Goal: Task Accomplishment & Management: Manage account settings

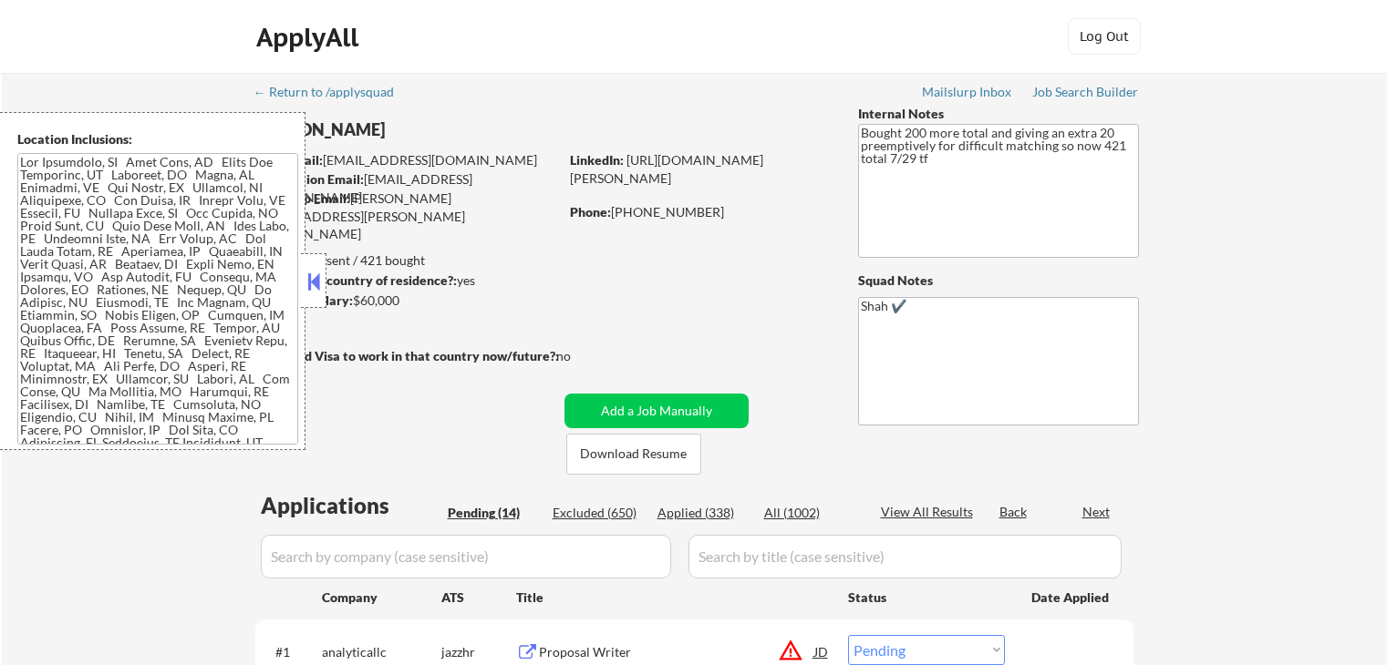
select select ""pending""
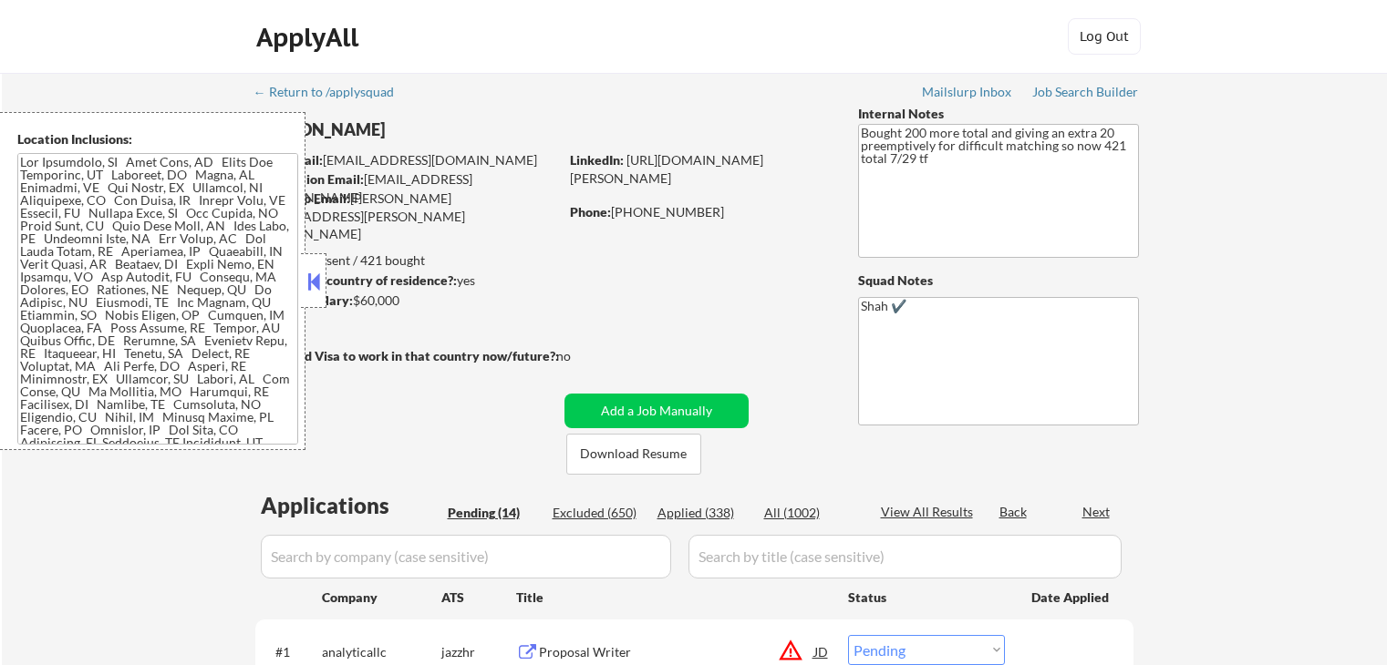
select select ""pending""
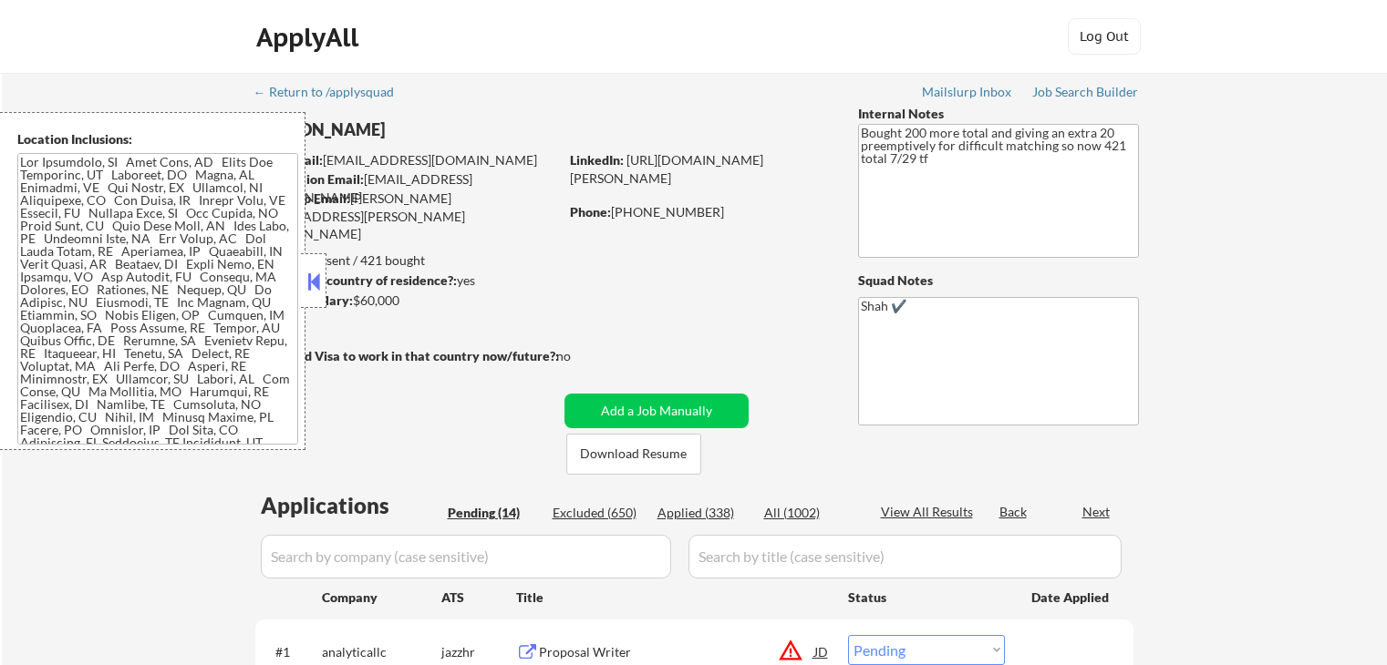
select select ""pending""
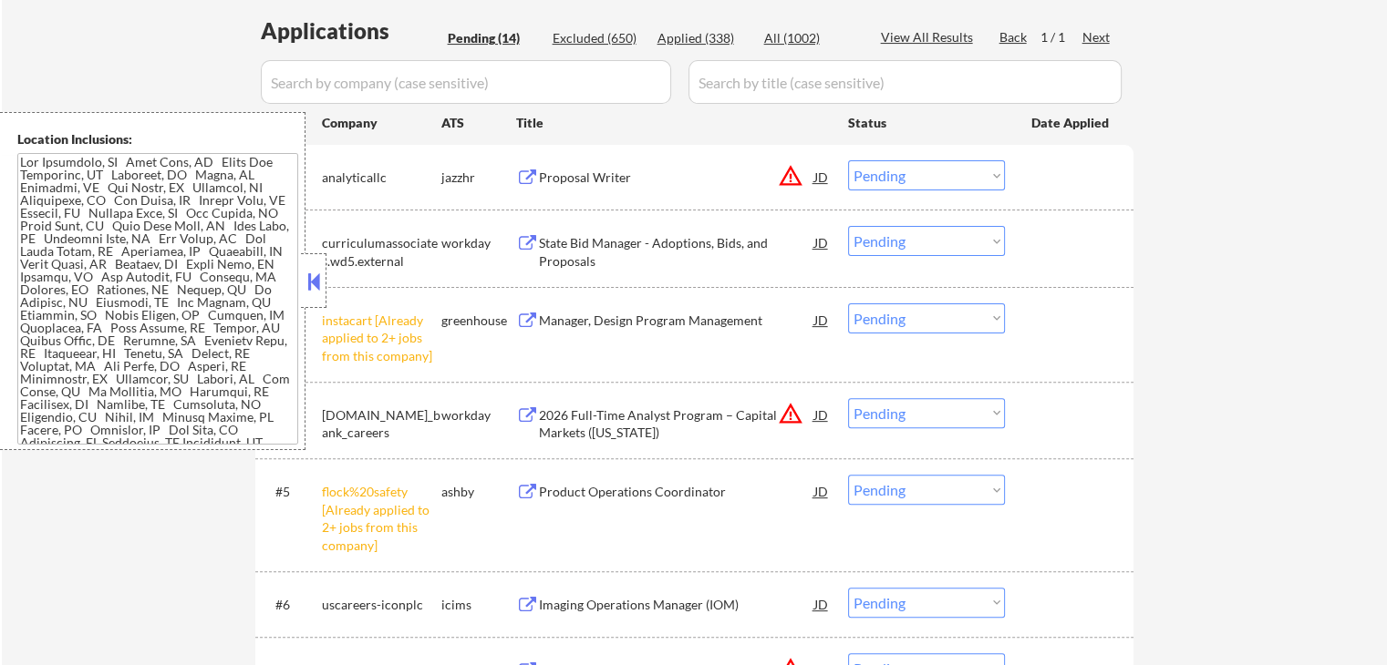
scroll to position [547, 0]
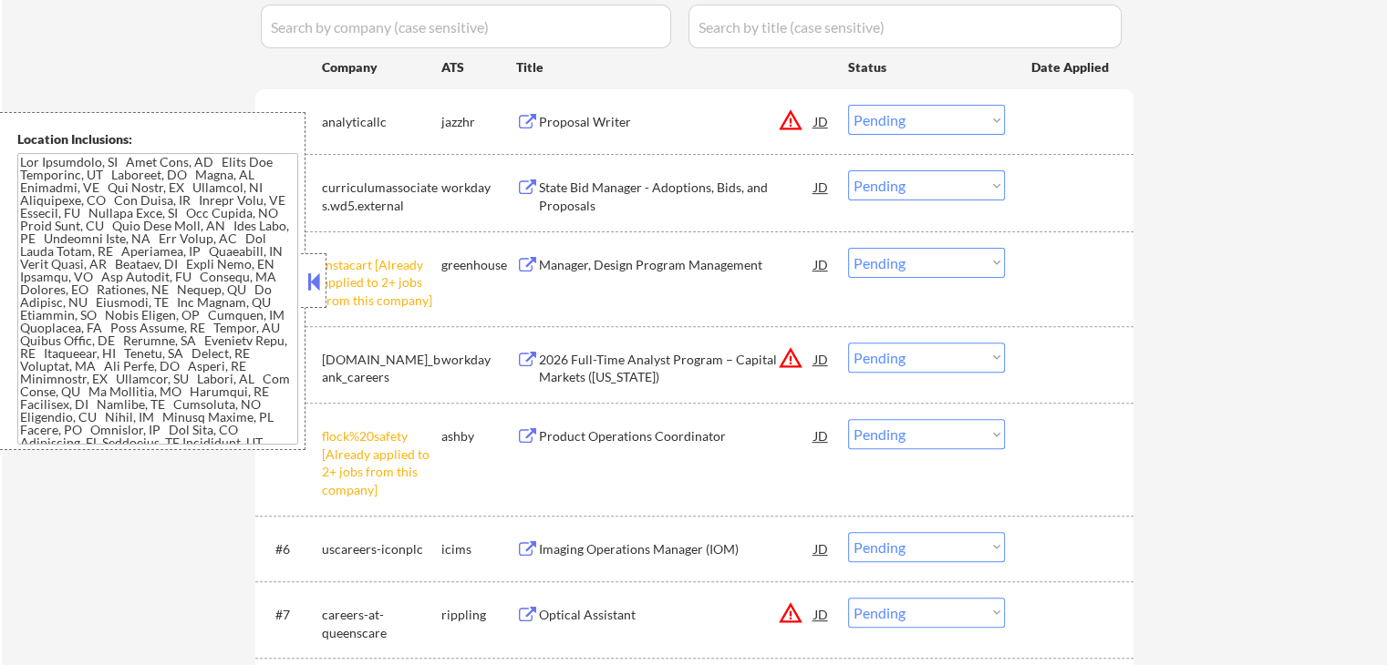
click at [306, 266] on div at bounding box center [314, 280] width 26 height 55
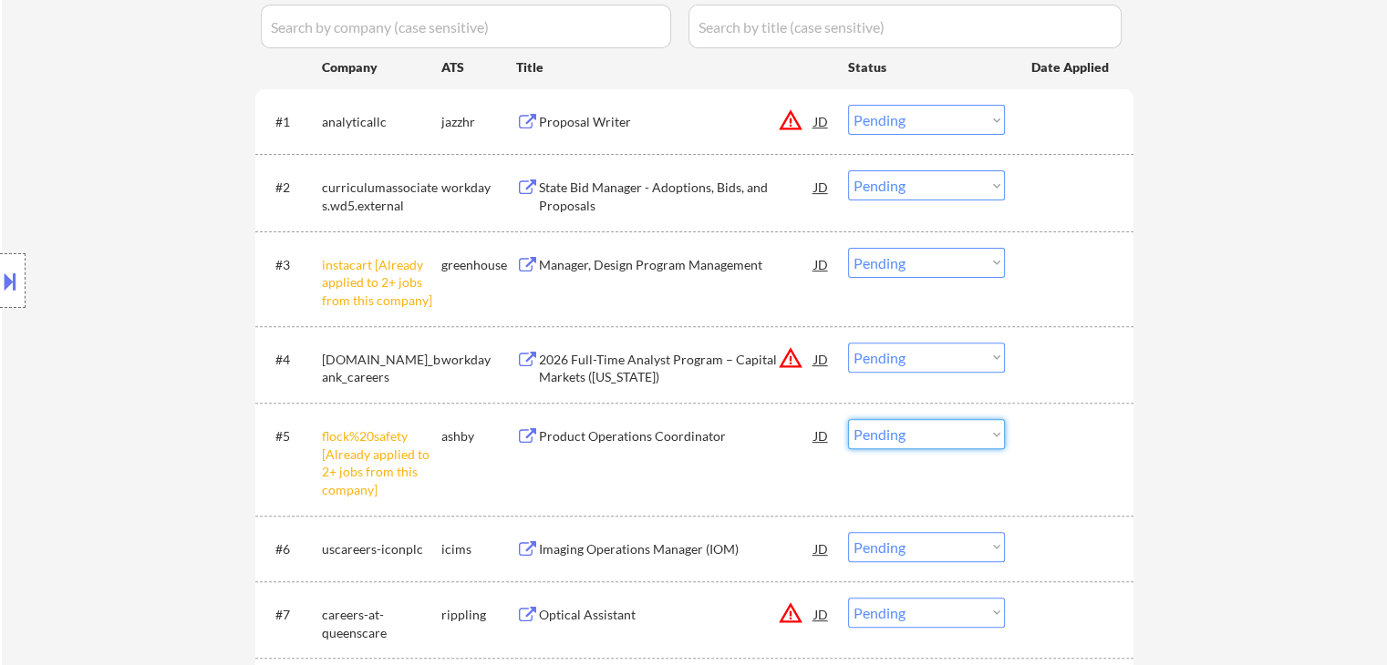
click at [914, 441] on select "Choose an option... Pending Applied Excluded (Questions) Excluded (Expired) Exc…" at bounding box center [926, 434] width 157 height 30
click at [848, 419] on select "Choose an option... Pending Applied Excluded (Questions) Excluded (Expired) Exc…" at bounding box center [926, 434] width 157 height 30
click at [913, 253] on select "Choose an option... Pending Applied Excluded (Questions) Excluded (Expired) Exc…" at bounding box center [926, 263] width 157 height 30
select select ""pending""
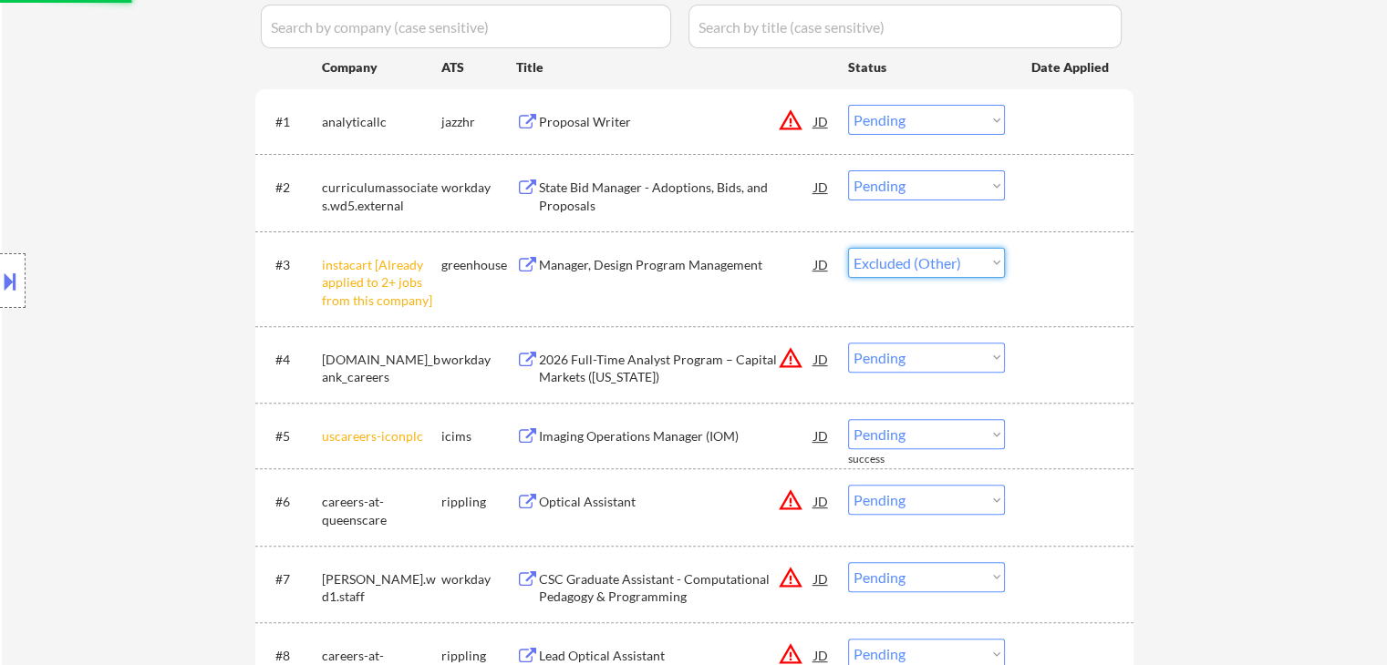
click at [848, 248] on select "Choose an option... Pending Applied Excluded (Questions) Excluded (Expired) Exc…" at bounding box center [926, 263] width 157 height 30
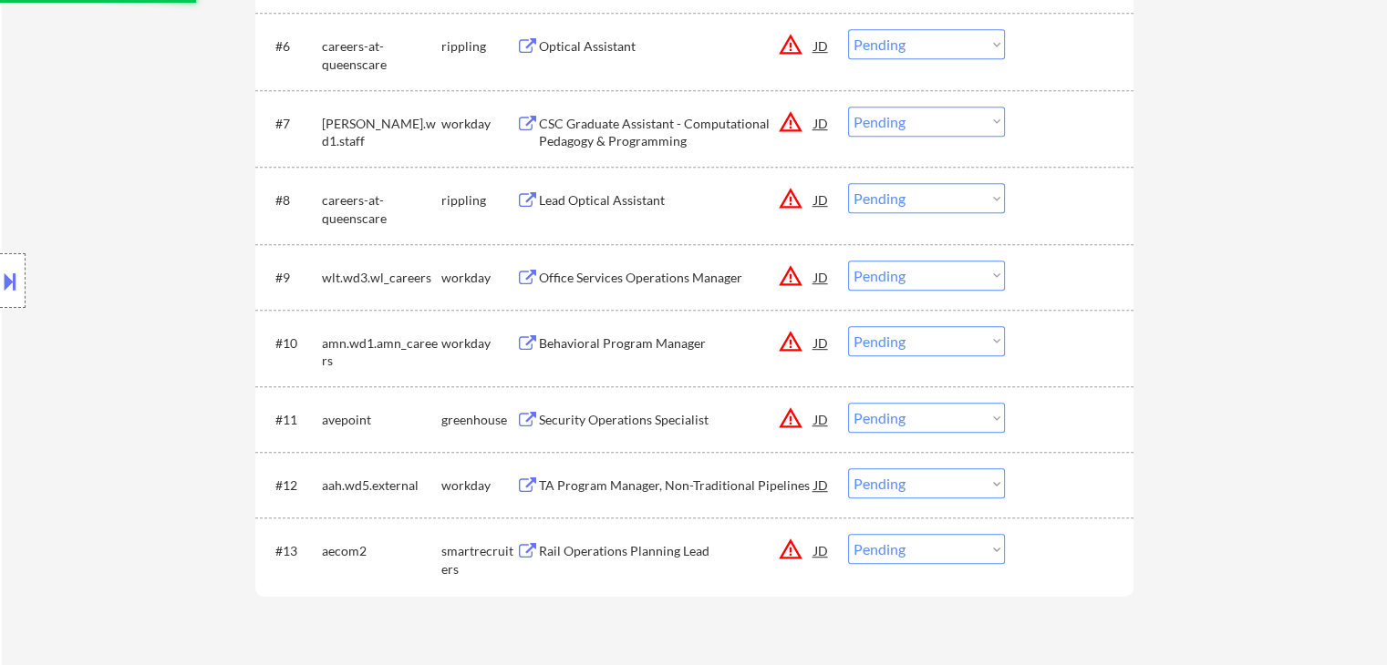
select select ""pending""
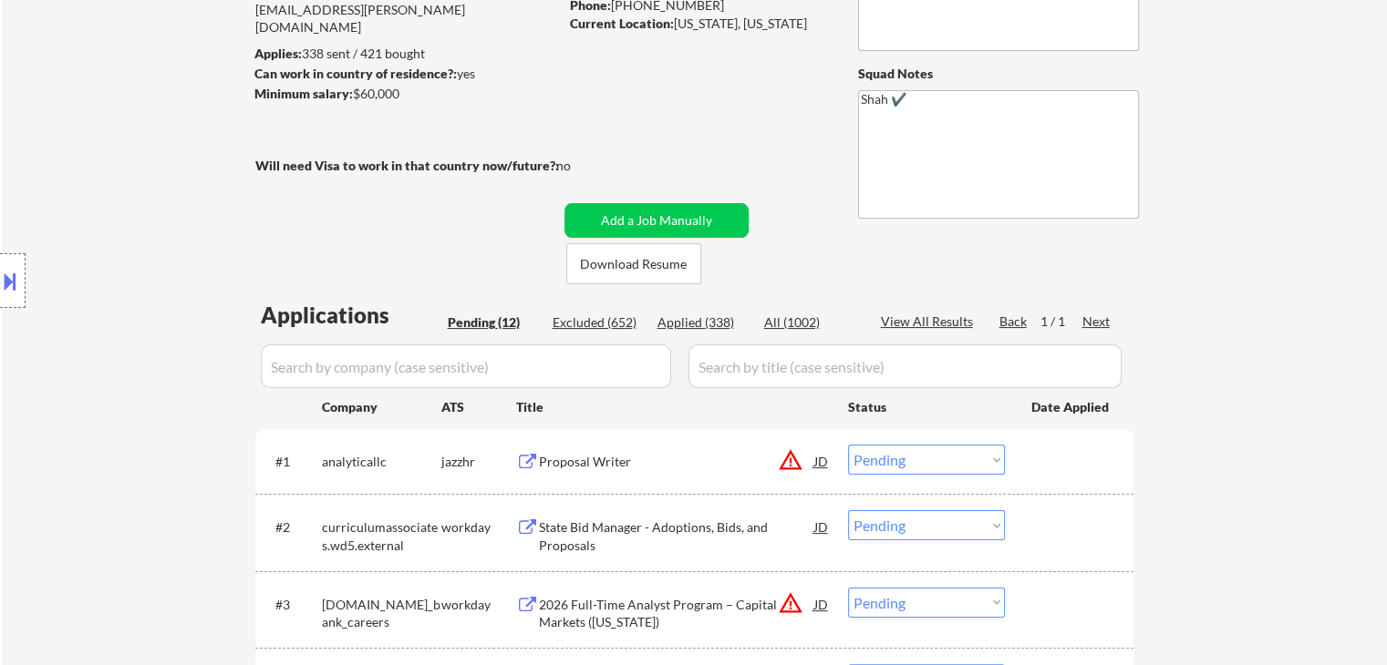
scroll to position [273, 0]
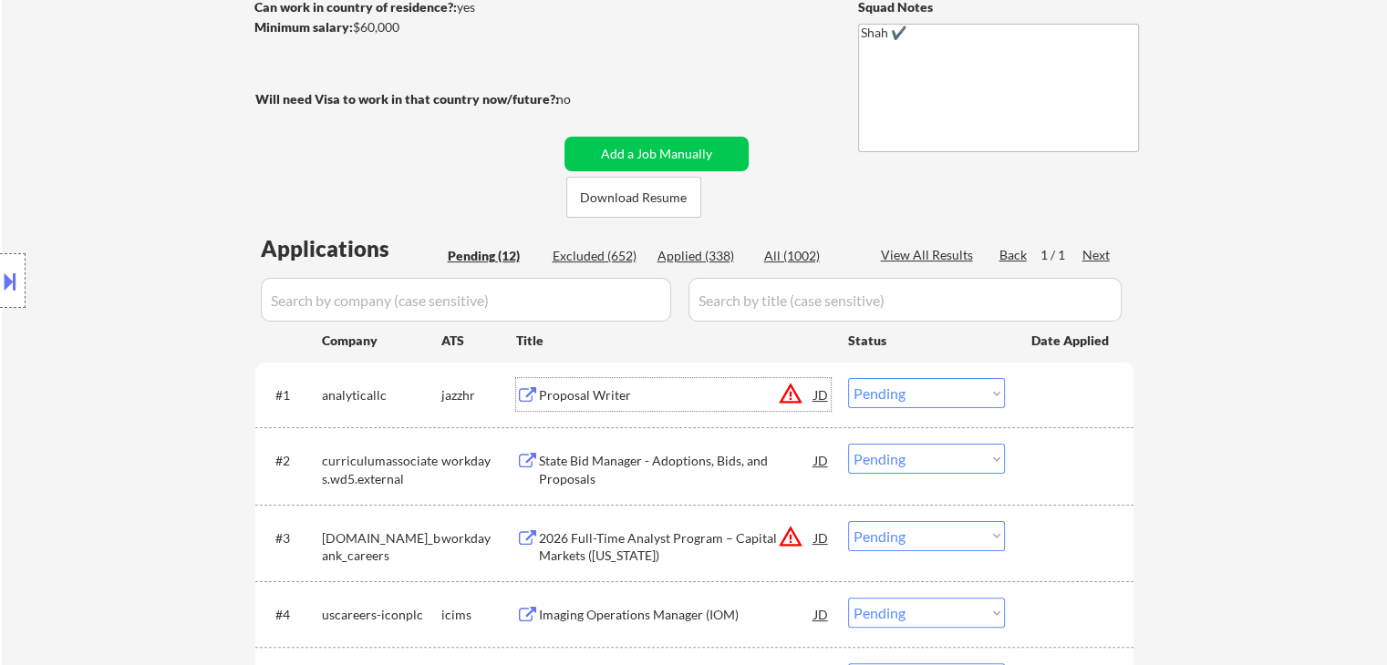
click at [572, 393] on div "Proposal Writer" at bounding box center [676, 396] width 275 height 18
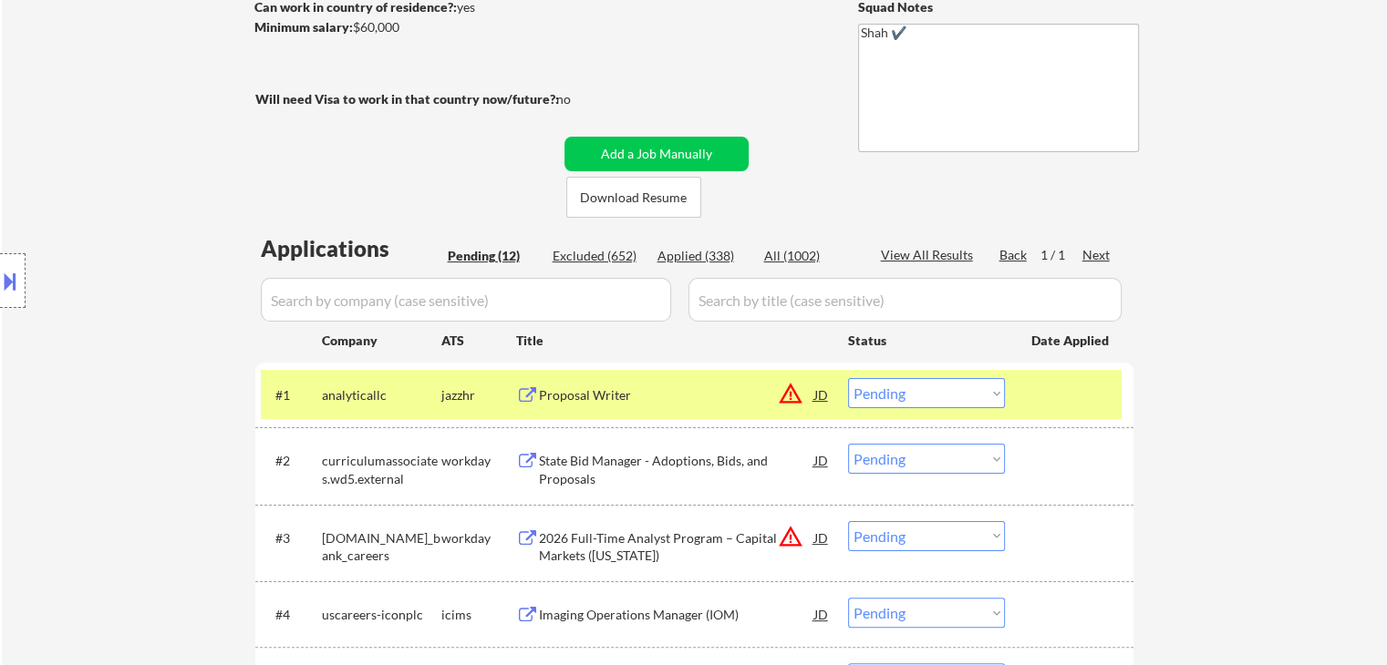
click at [12, 273] on button at bounding box center [10, 281] width 20 height 30
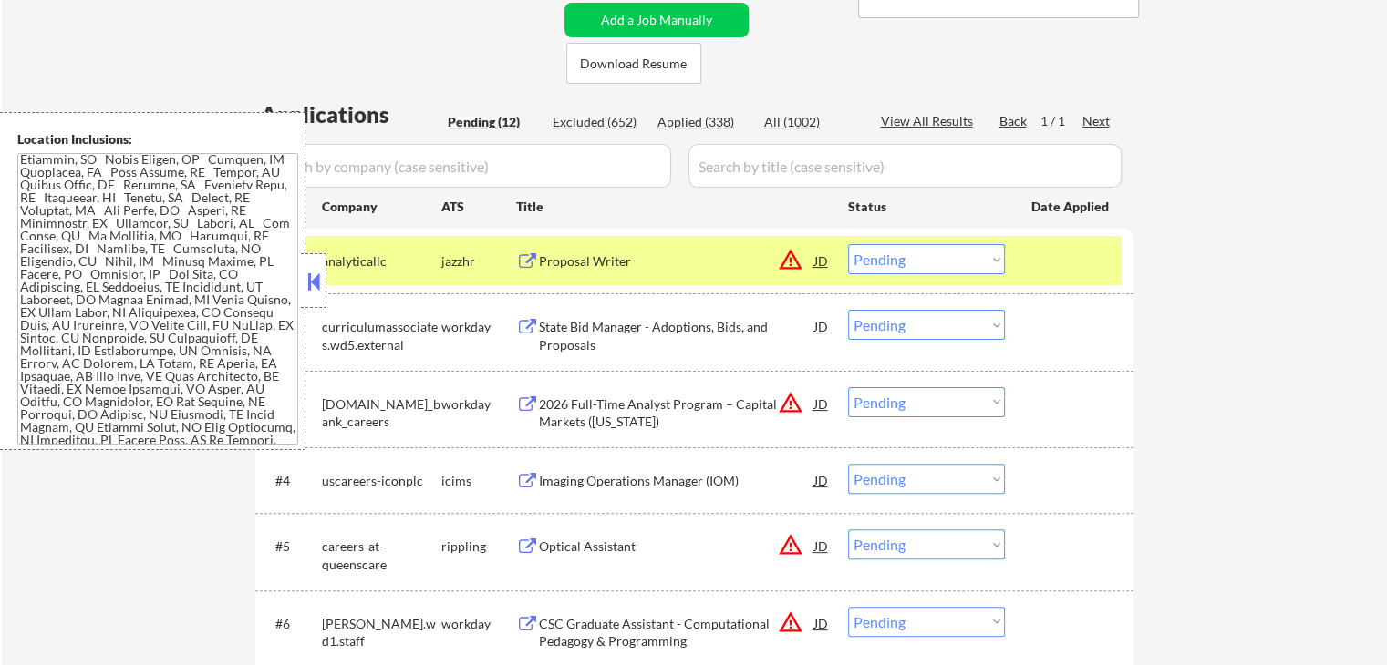
scroll to position [547, 0]
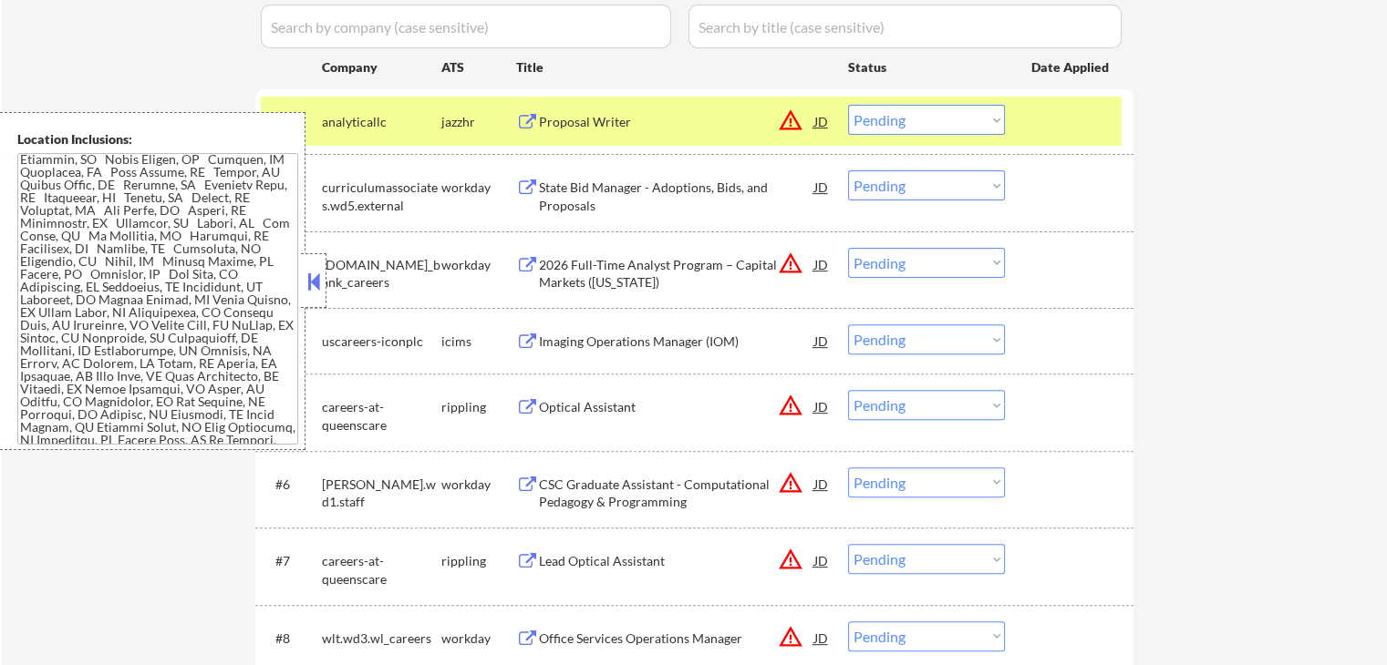
click at [916, 128] on select "Choose an option... Pending Applied Excluded (Questions) Excluded (Expired) Exc…" at bounding box center [926, 120] width 157 height 30
click at [848, 105] on select "Choose an option... Pending Applied Excluded (Questions) Excluded (Expired) Exc…" at bounding box center [926, 120] width 157 height 30
select select ""pending""
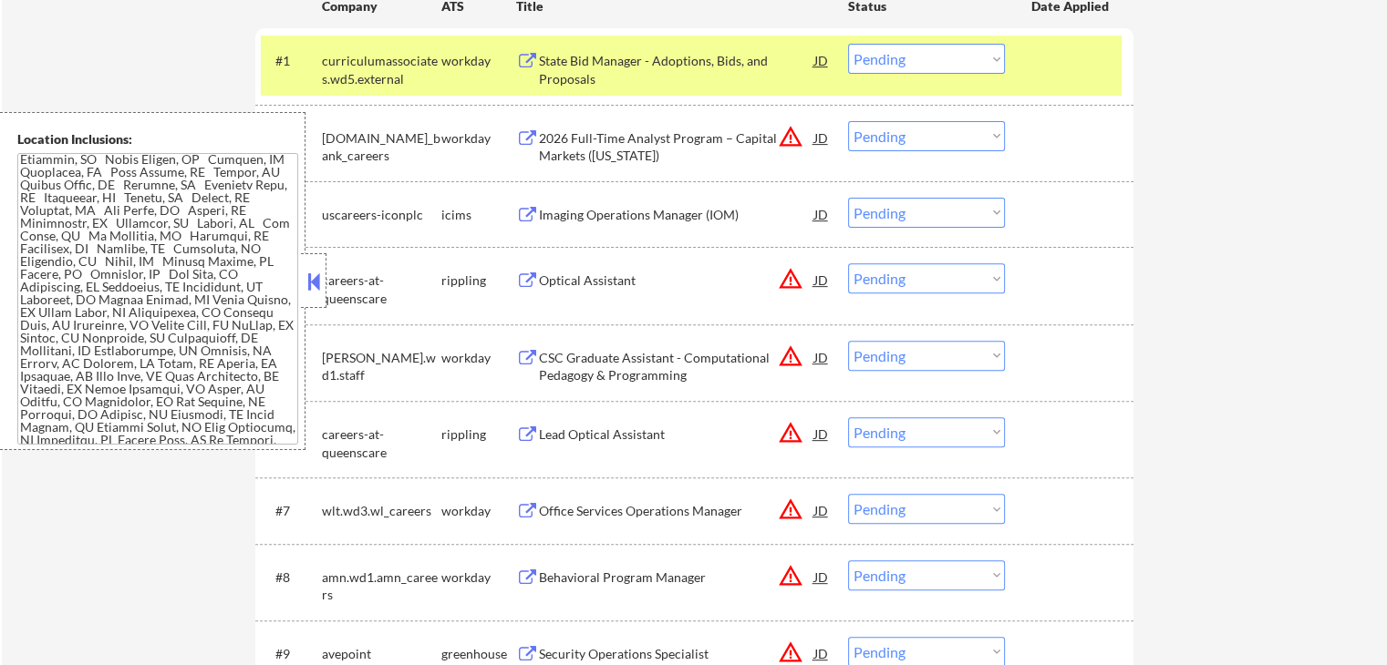
scroll to position [638, 0]
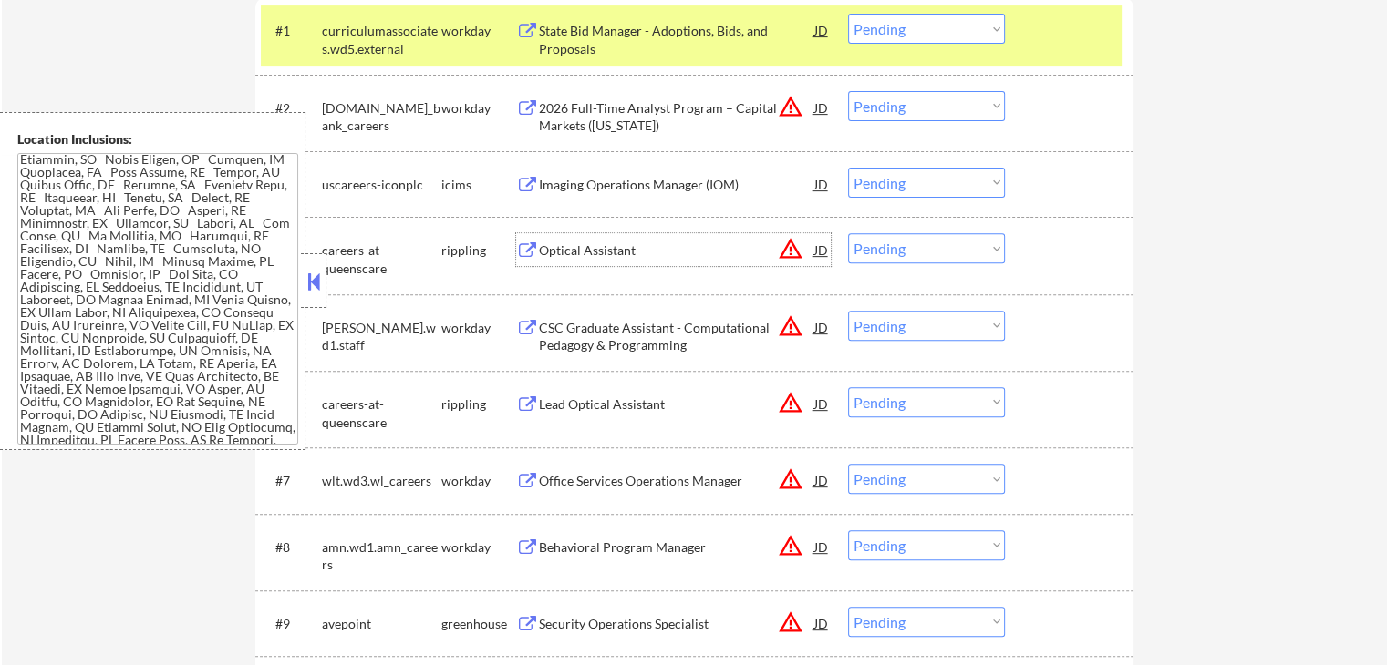
click at [539, 246] on div "Optical Assistant" at bounding box center [676, 251] width 275 height 18
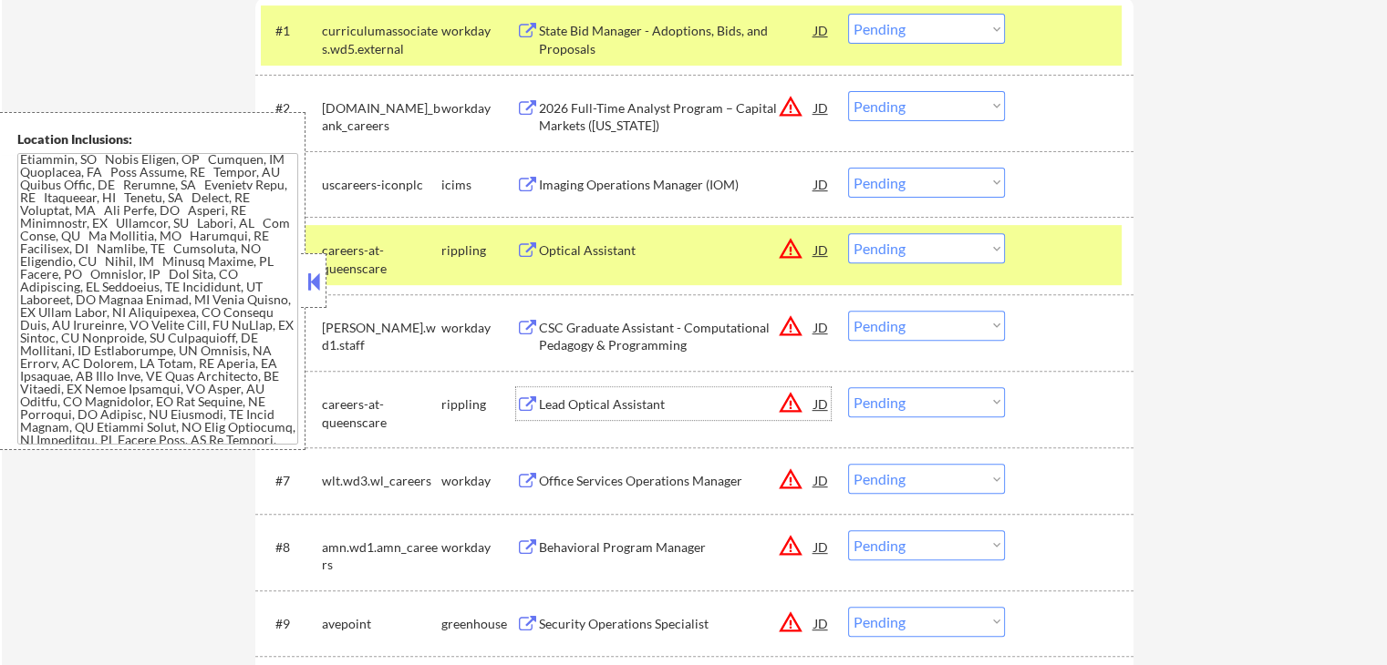
click at [557, 400] on div "Lead Optical Assistant" at bounding box center [676, 405] width 275 height 18
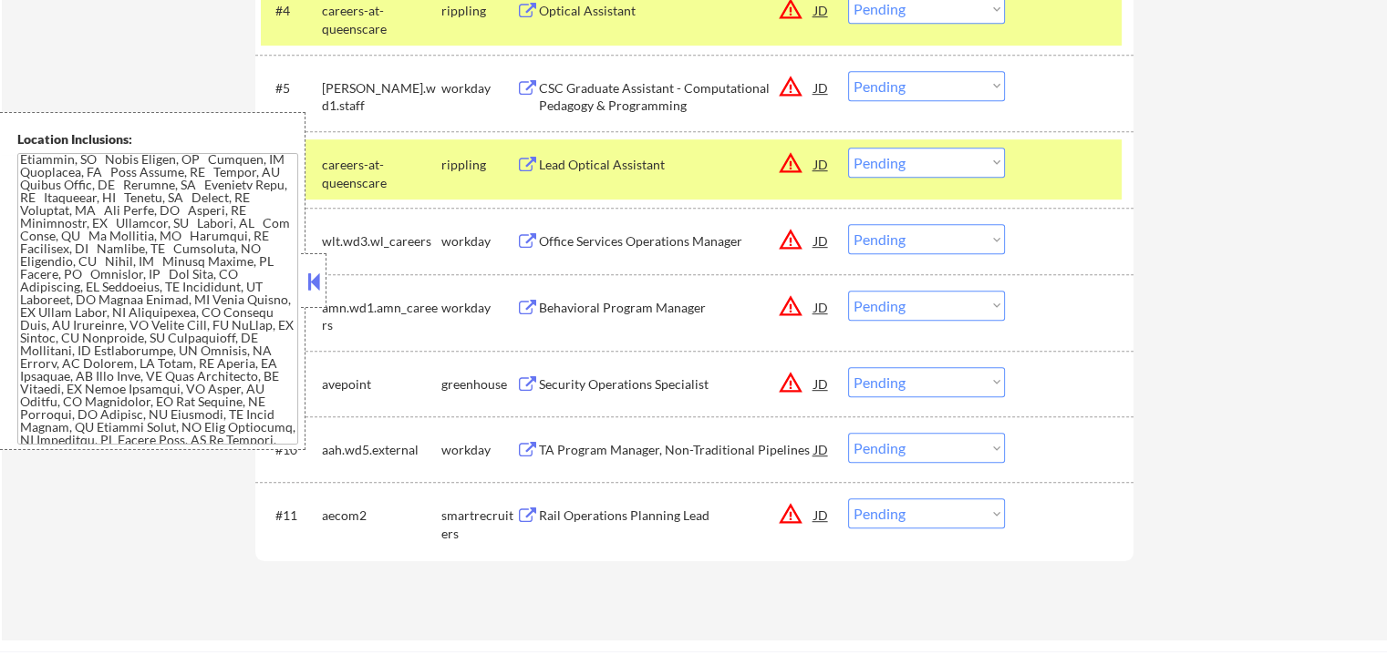
scroll to position [895, 0]
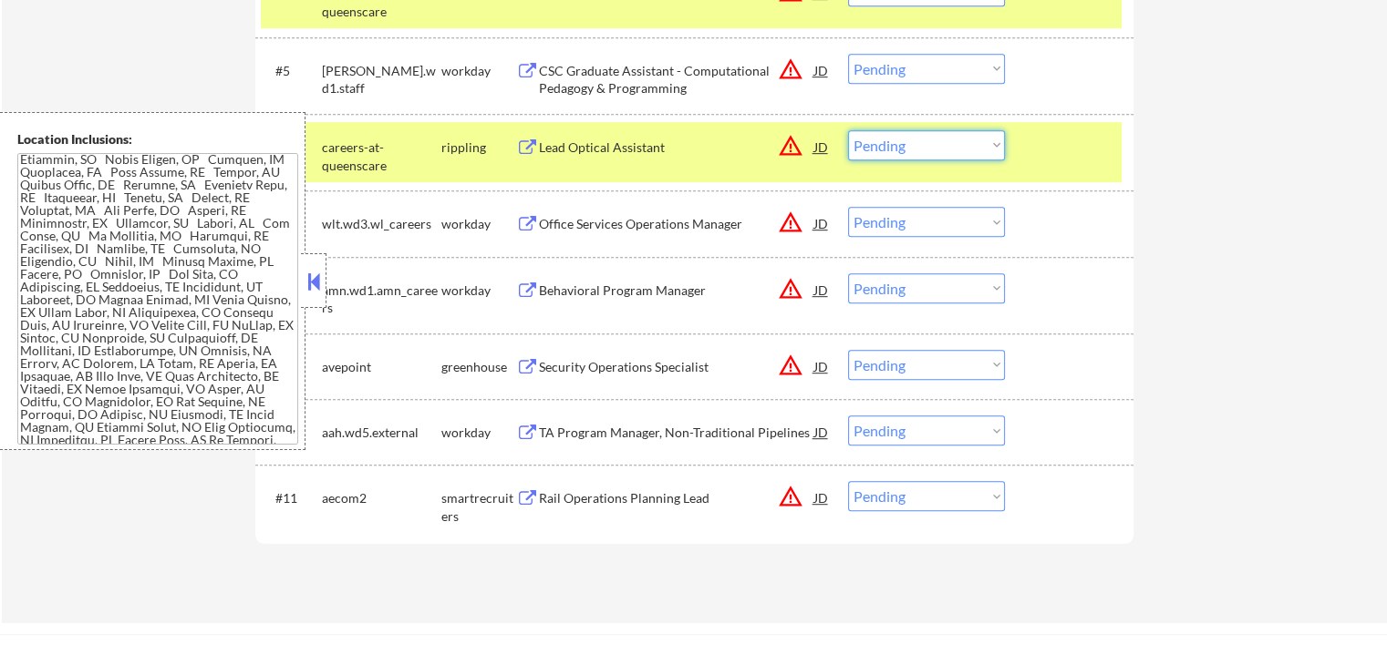
click at [915, 146] on select "Choose an option... Pending Applied Excluded (Questions) Excluded (Expired) Exc…" at bounding box center [926, 145] width 157 height 30
click at [848, 130] on select "Choose an option... Pending Applied Excluded (Questions) Excluded (Expired) Exc…" at bounding box center [926, 145] width 157 height 30
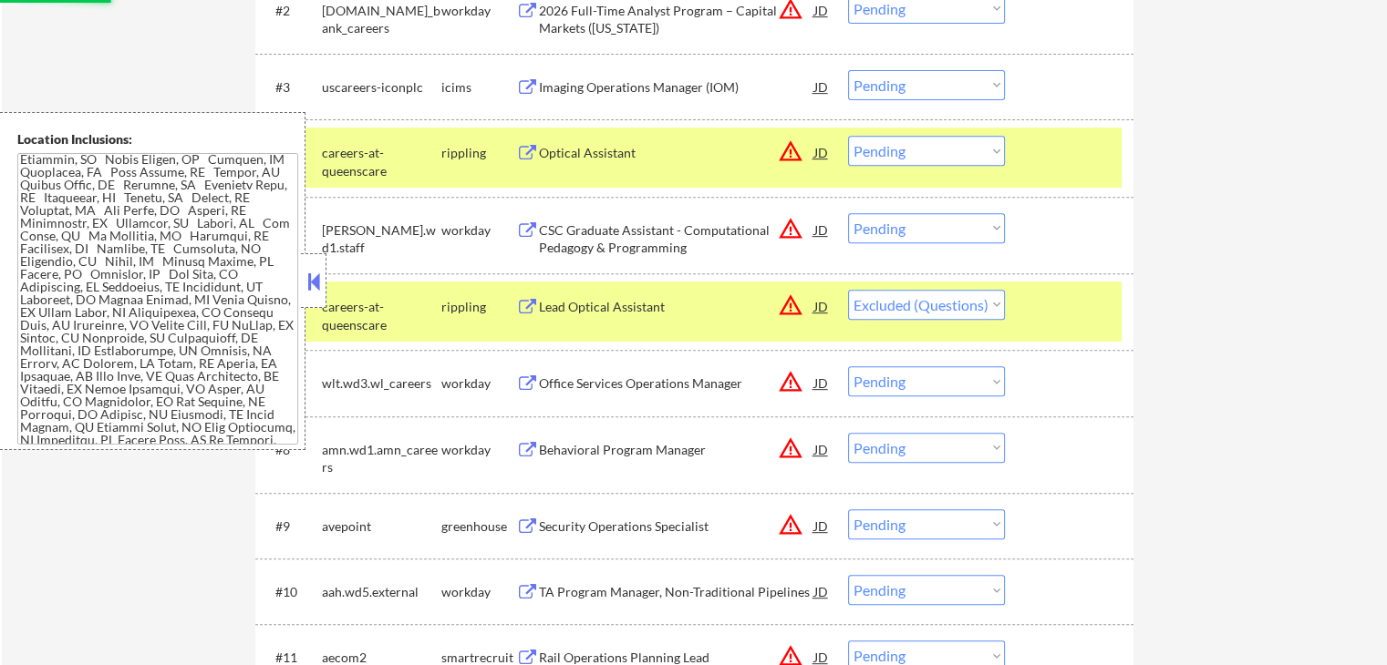
scroll to position [713, 0]
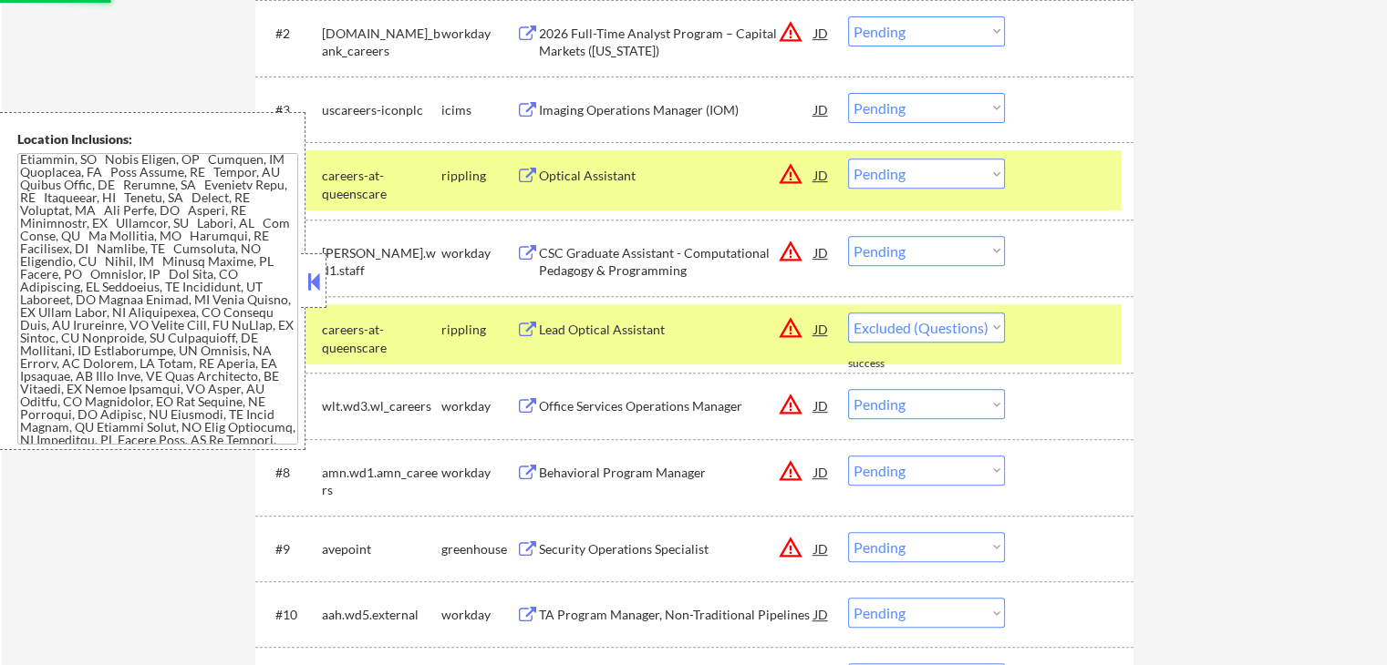
click at [941, 175] on select "Choose an option... Pending Applied Excluded (Questions) Excluded (Expired) Exc…" at bounding box center [926, 174] width 157 height 30
select select ""pending""
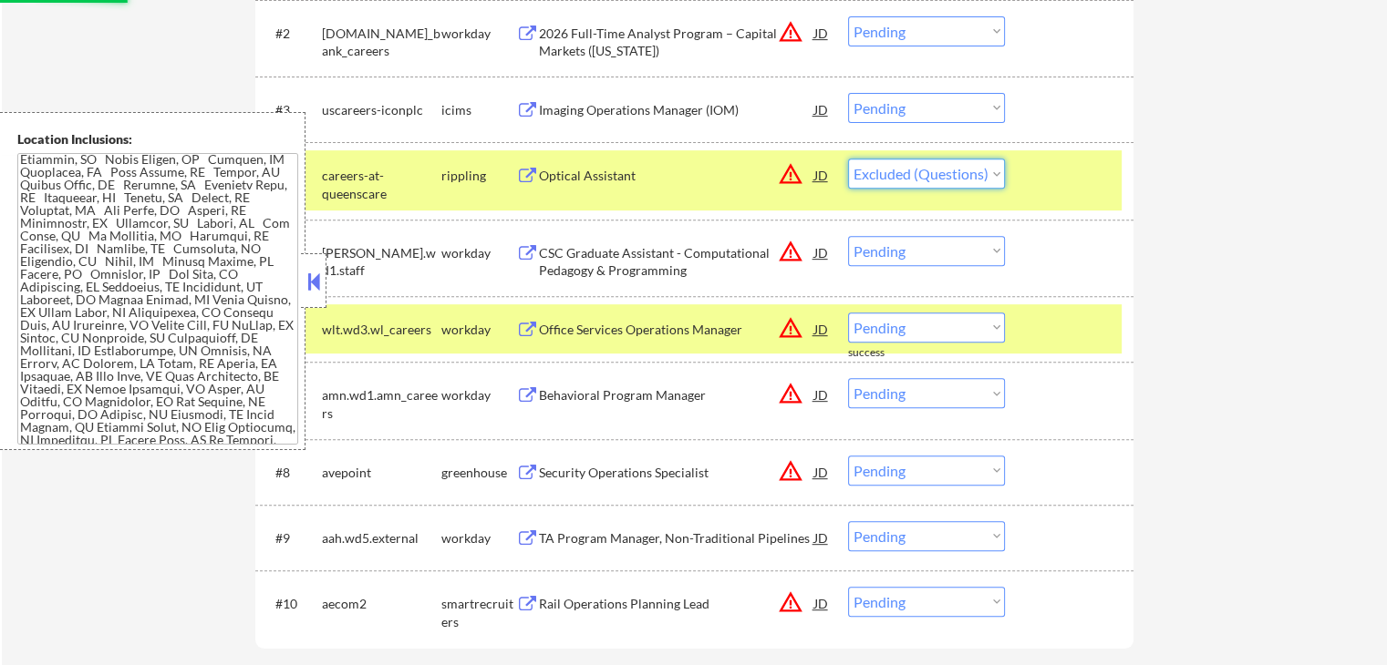
click at [848, 159] on select "Choose an option... Pending Applied Excluded (Questions) Excluded (Expired) Exc…" at bounding box center [926, 174] width 157 height 30
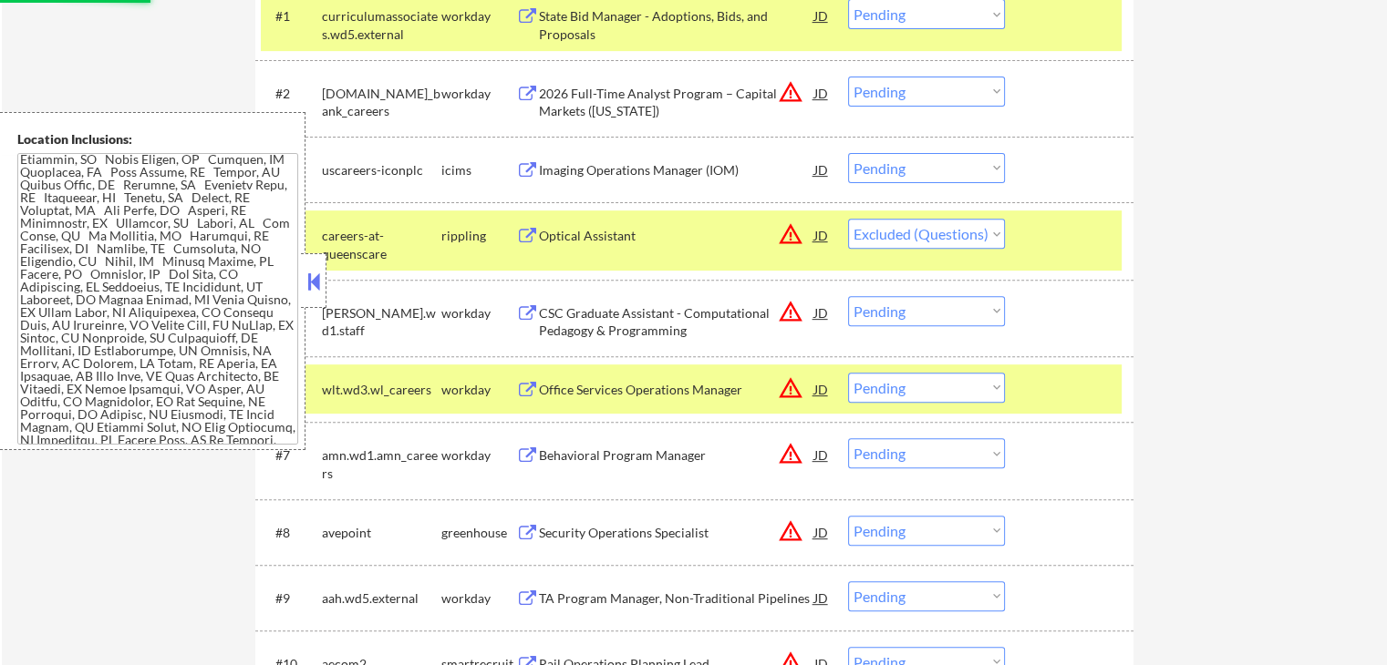
scroll to position [622, 0]
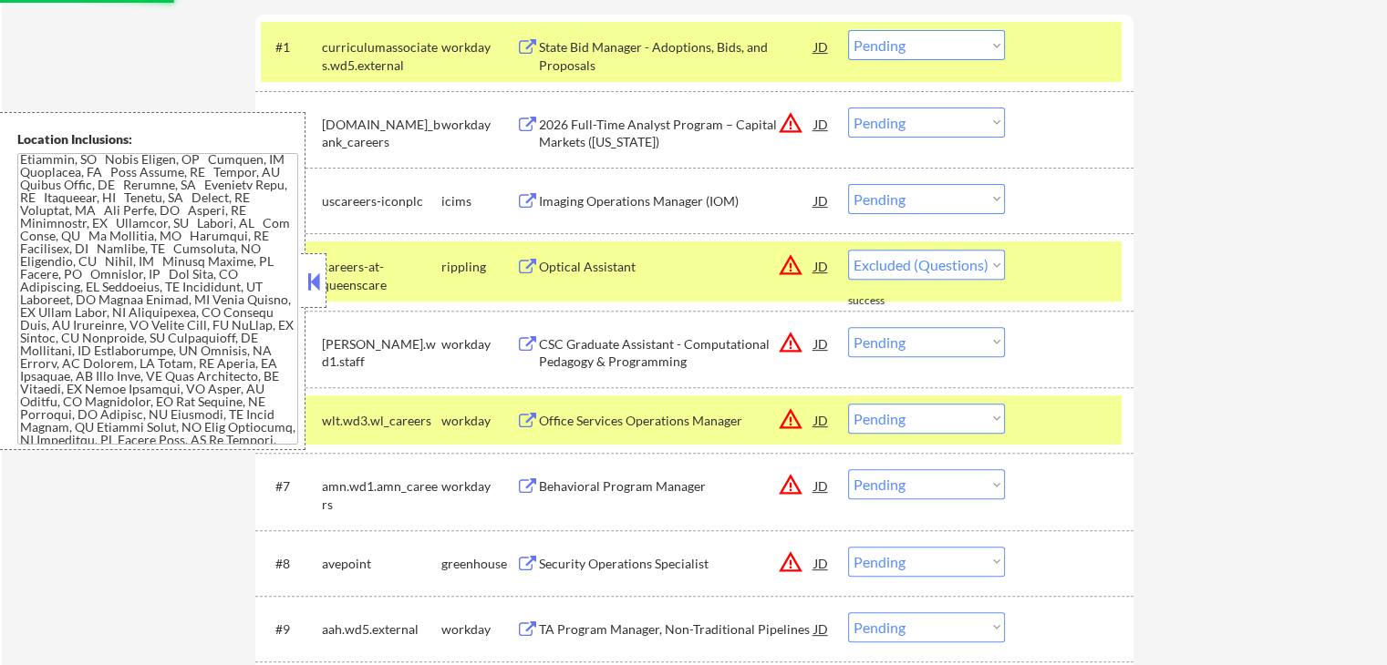
select select ""pending""
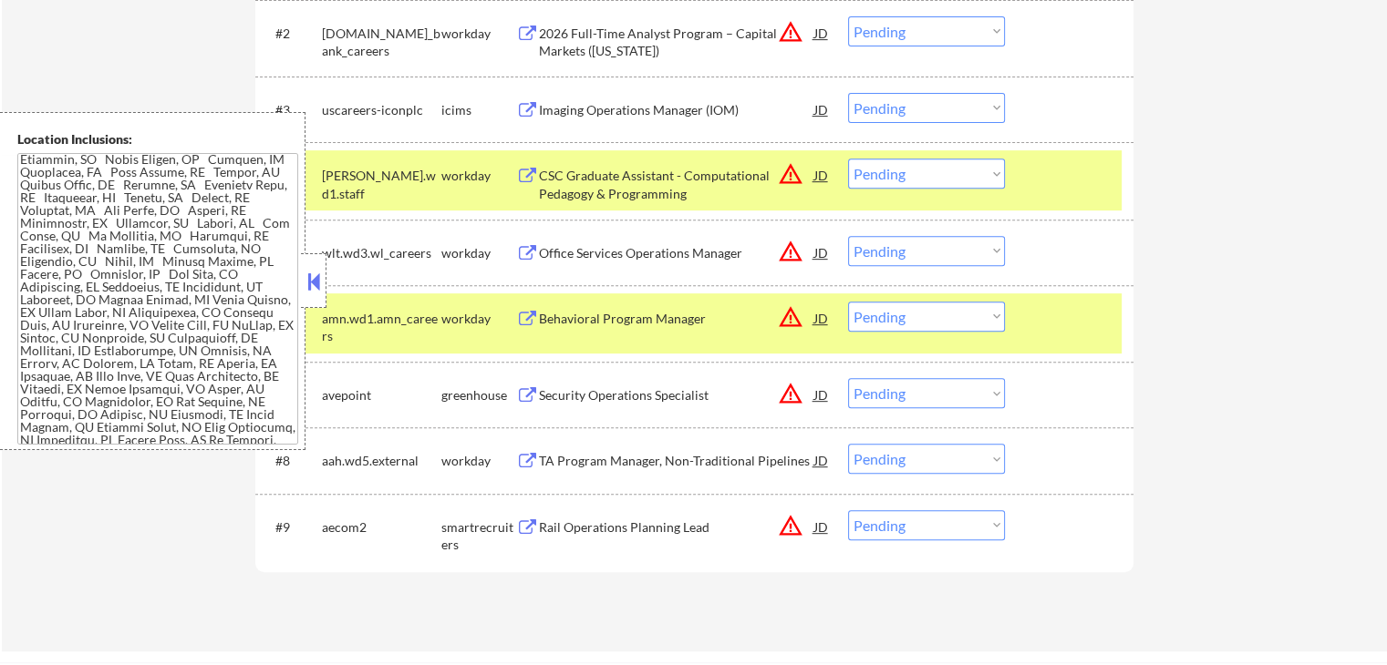
scroll to position [804, 0]
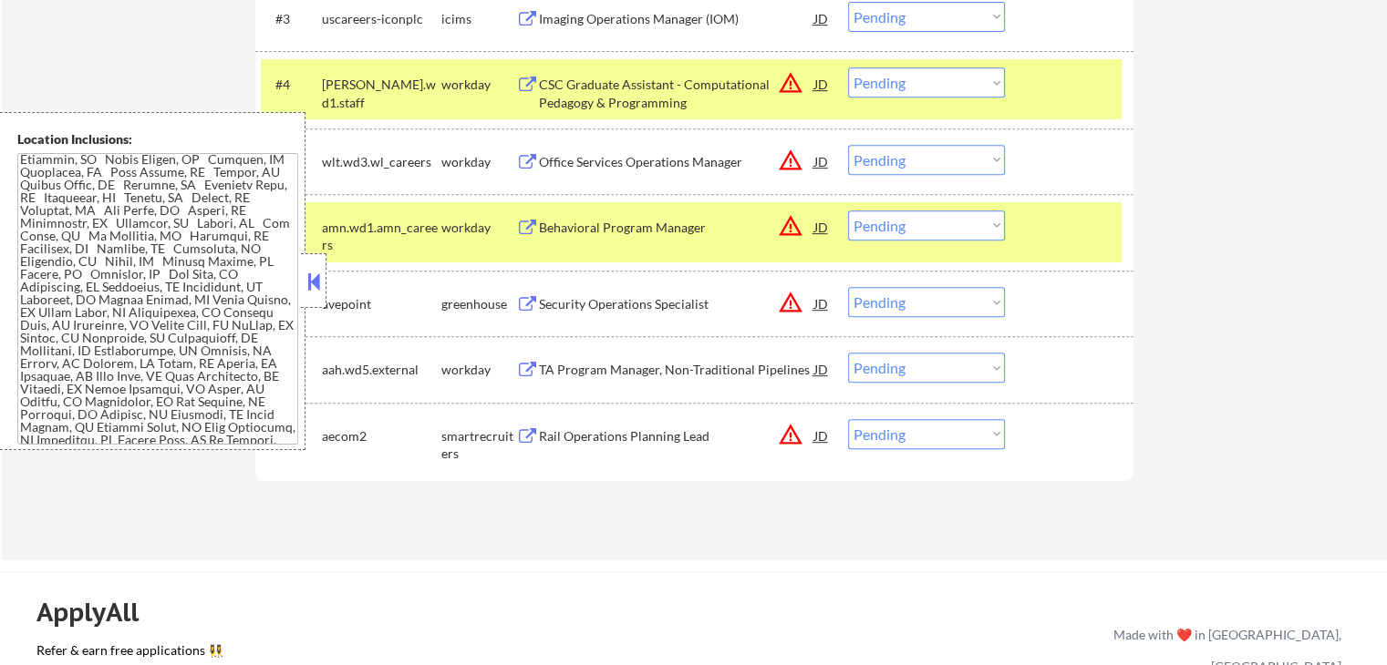
click at [541, 301] on div "Security Operations Specialist" at bounding box center [676, 304] width 275 height 18
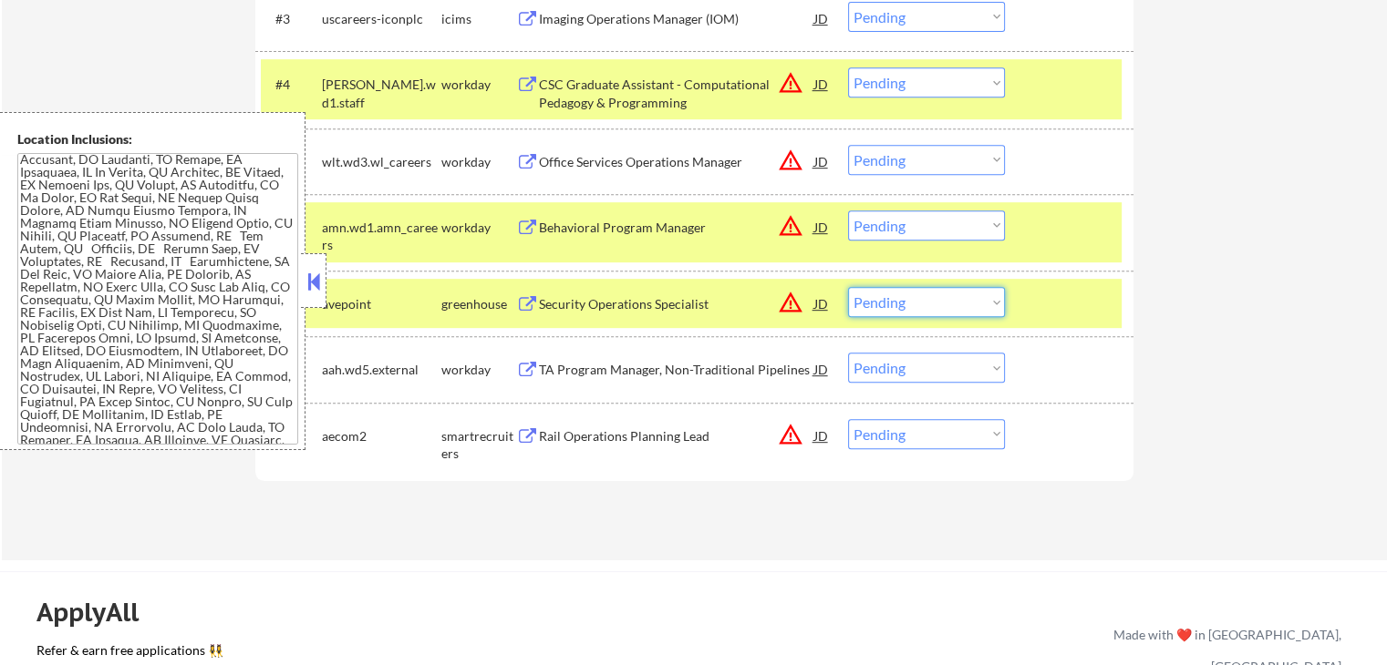
click at [902, 294] on select "Choose an option... Pending Applied Excluded (Questions) Excluded (Expired) Exc…" at bounding box center [926, 302] width 157 height 30
click at [848, 287] on select "Choose an option... Pending Applied Excluded (Questions) Excluded (Expired) Exc…" at bounding box center [926, 302] width 157 height 30
select select ""pending""
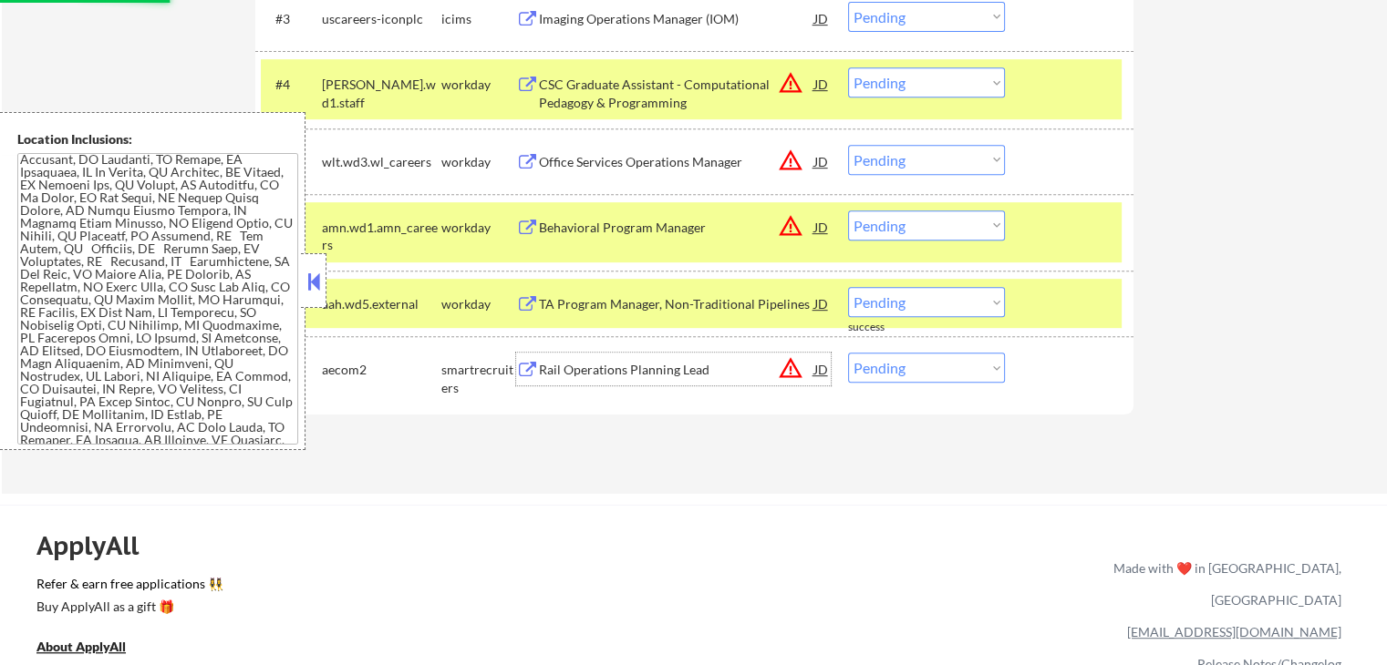
click at [594, 374] on div "Rail Operations Planning Lead" at bounding box center [676, 370] width 275 height 18
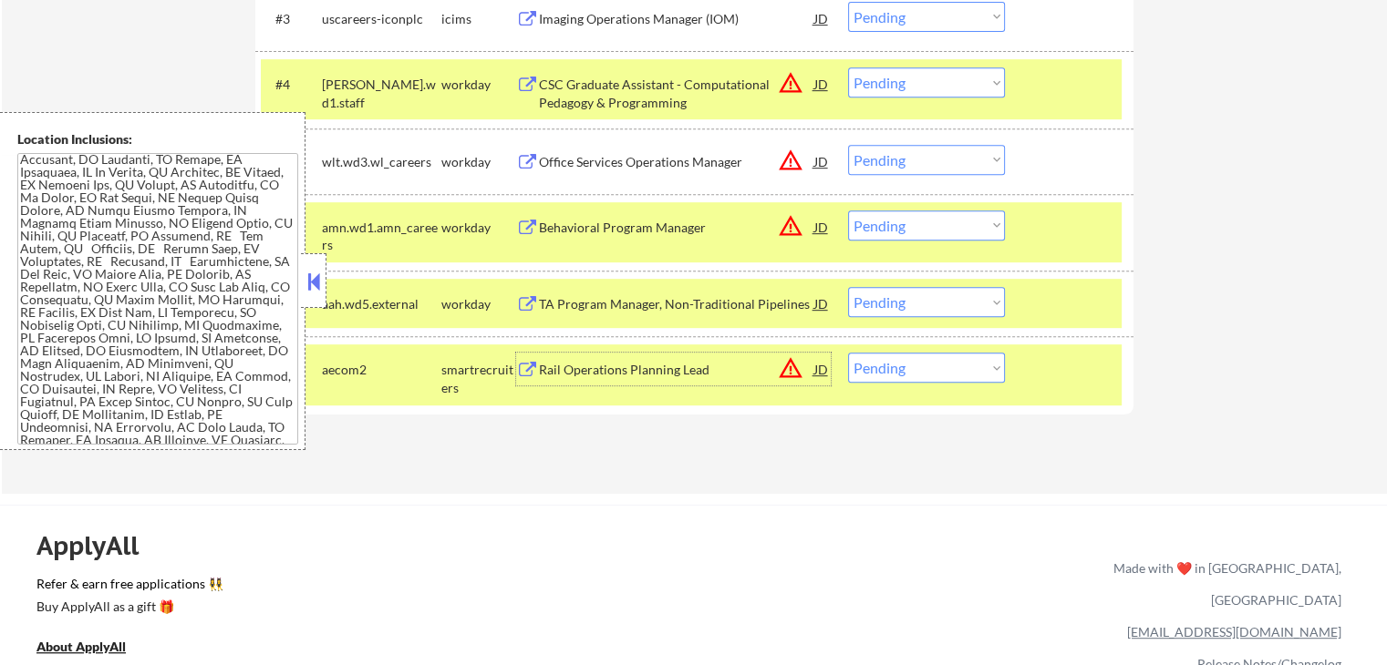
click at [906, 373] on select "Choose an option... Pending Applied Excluded (Questions) Excluded (Expired) Exc…" at bounding box center [926, 368] width 157 height 30
select select ""applied""
click at [848, 353] on select "Choose an option... Pending Applied Excluded (Questions) Excluded (Expired) Exc…" at bounding box center [926, 368] width 157 height 30
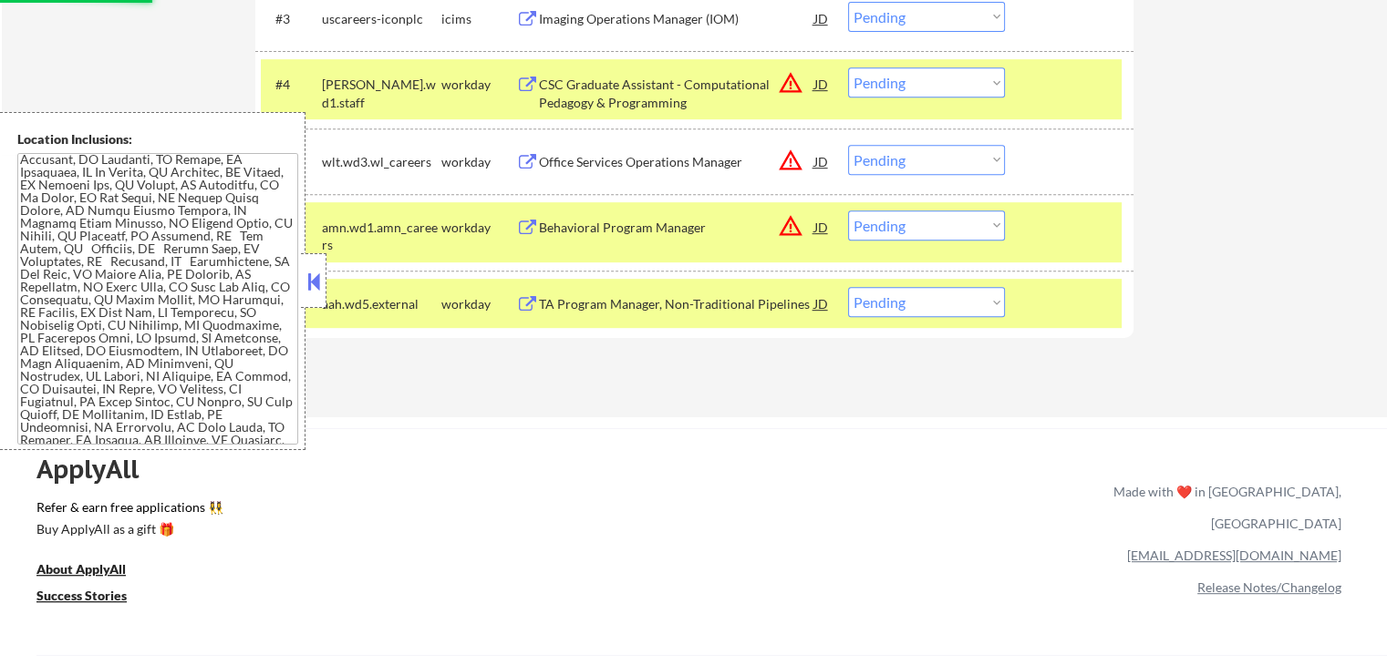
click at [631, 304] on div "TA Program Manager, Non-Traditional Pipelines" at bounding box center [676, 304] width 275 height 18
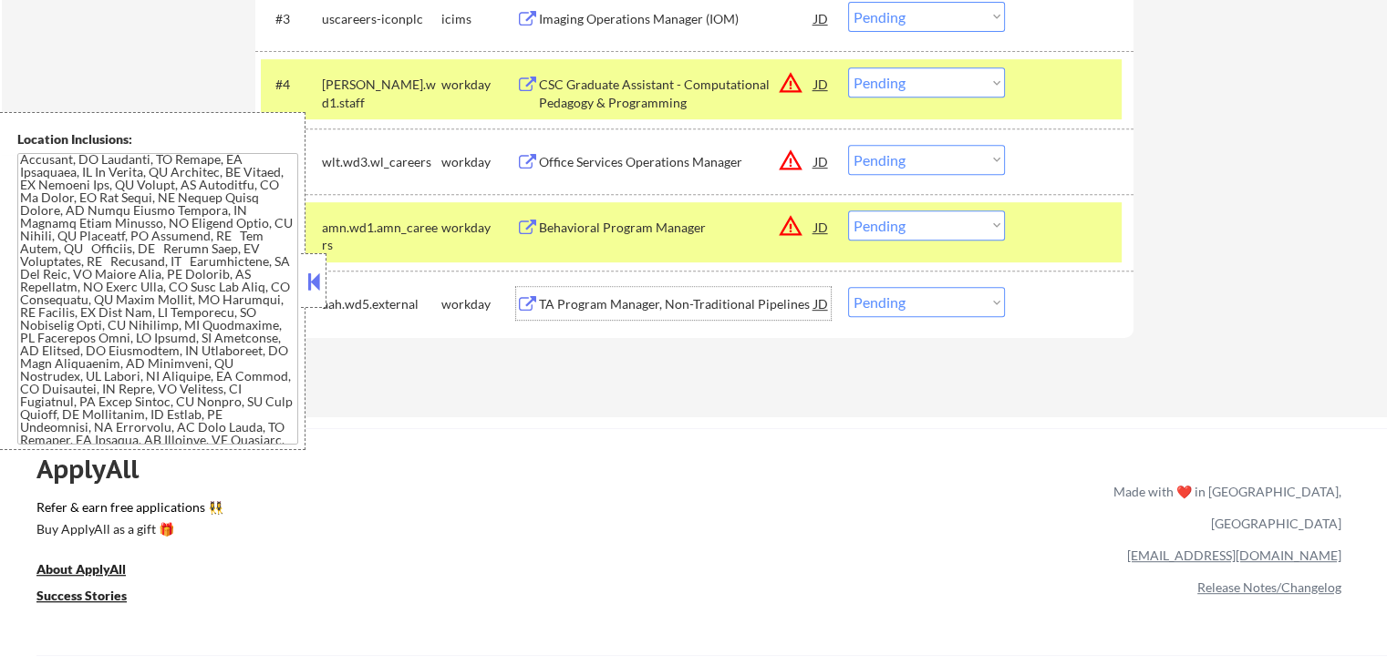
click at [602, 225] on div "Behavioral Program Manager" at bounding box center [676, 228] width 275 height 18
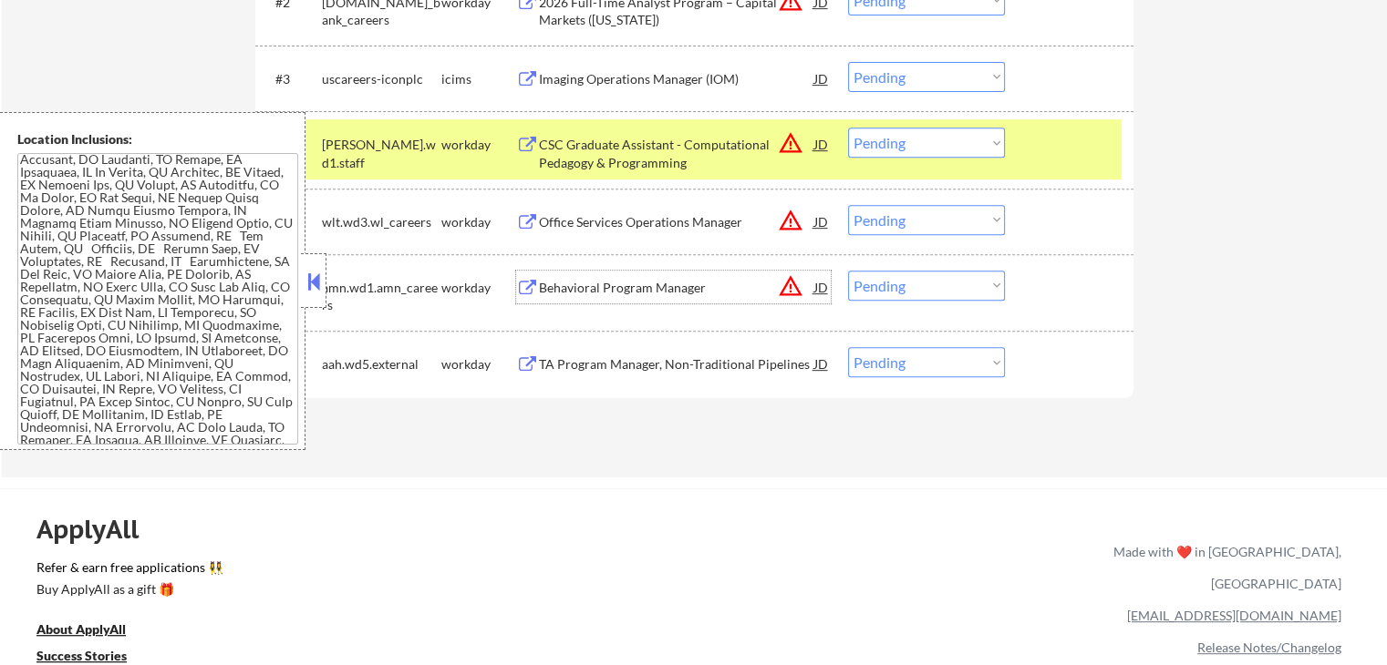
scroll to position [713, 0]
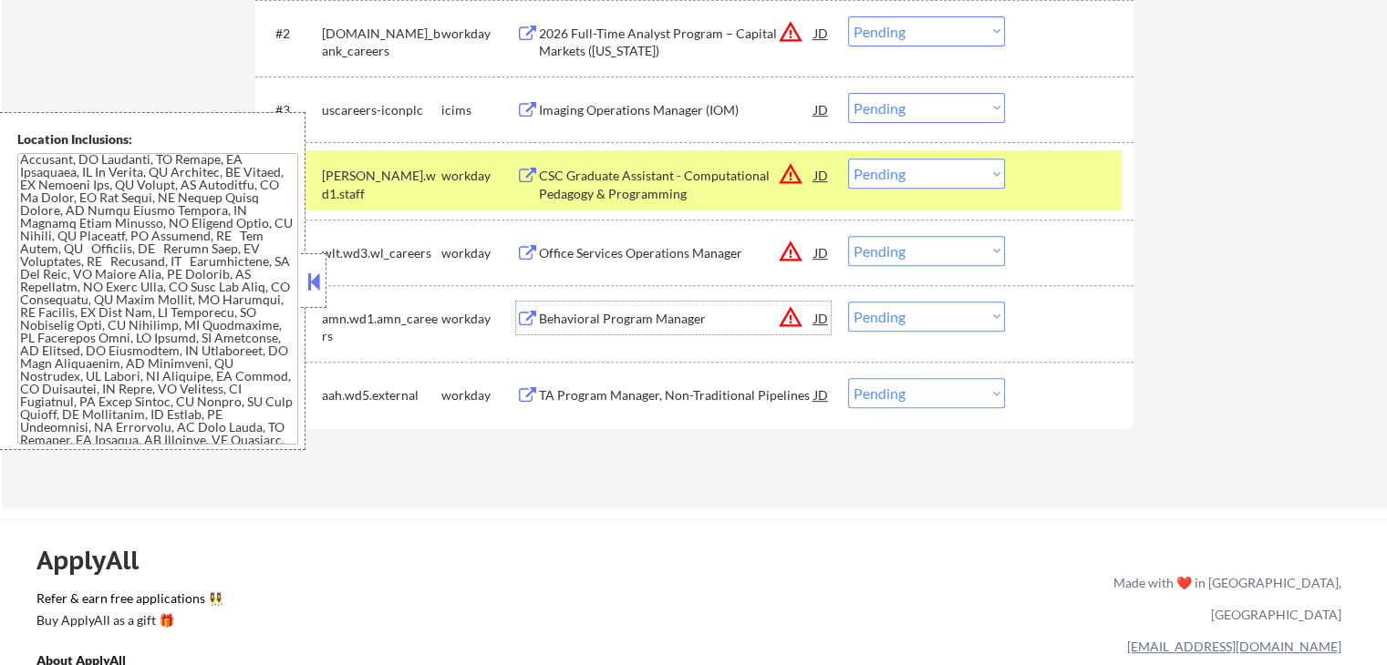
drag, startPoint x: 902, startPoint y: 385, endPoint x: 905, endPoint y: 397, distance: 13.1
click at [903, 386] on select "Choose an option... Pending Applied Excluded (Questions) Excluded (Expired) Exc…" at bounding box center [926, 393] width 157 height 30
select select ""applied""
click at [848, 378] on select "Choose an option... Pending Applied Excluded (Questions) Excluded (Expired) Exc…" at bounding box center [926, 393] width 157 height 30
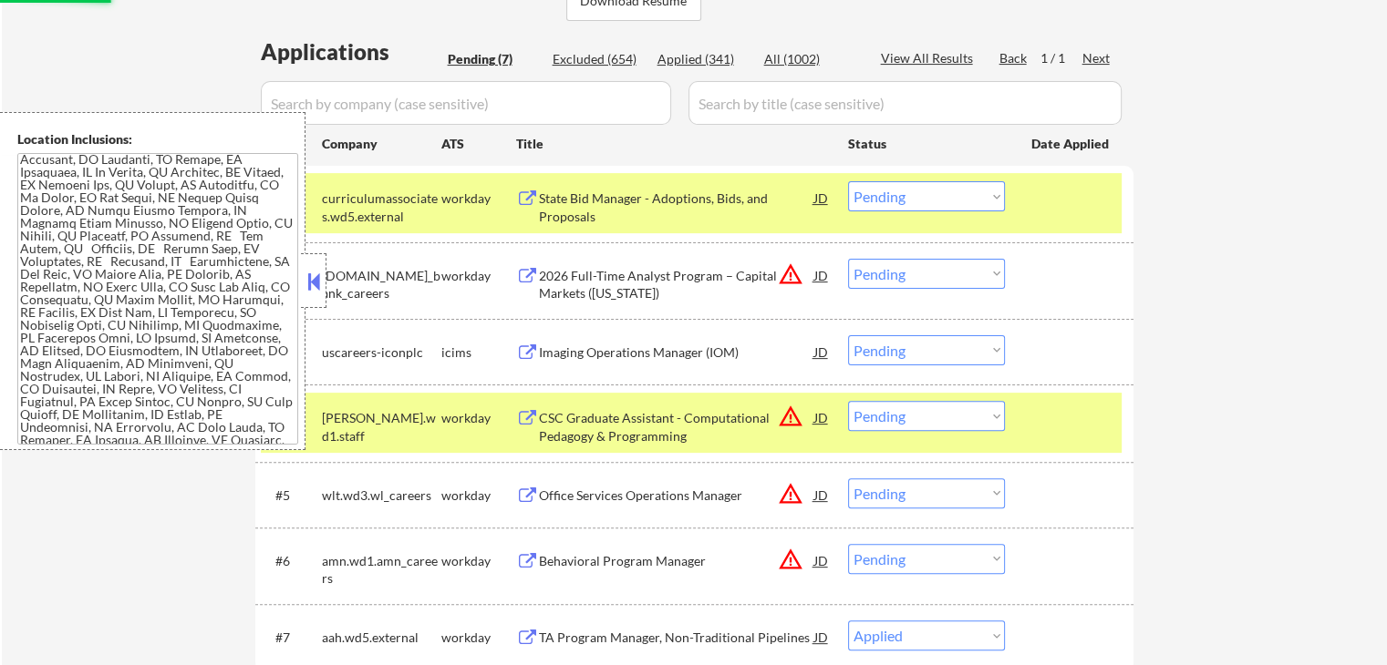
scroll to position [439, 0]
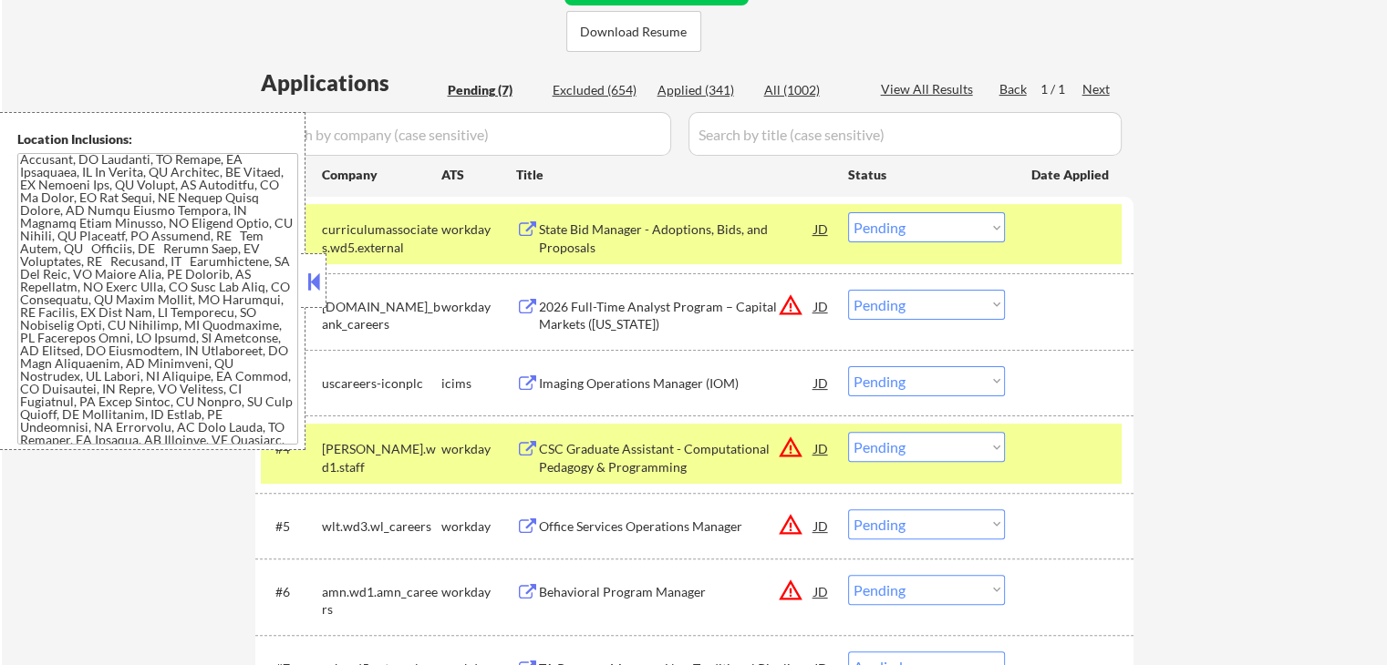
click at [543, 235] on div "State Bid Manager - Adoptions, Bids, and Proposals" at bounding box center [676, 239] width 275 height 36
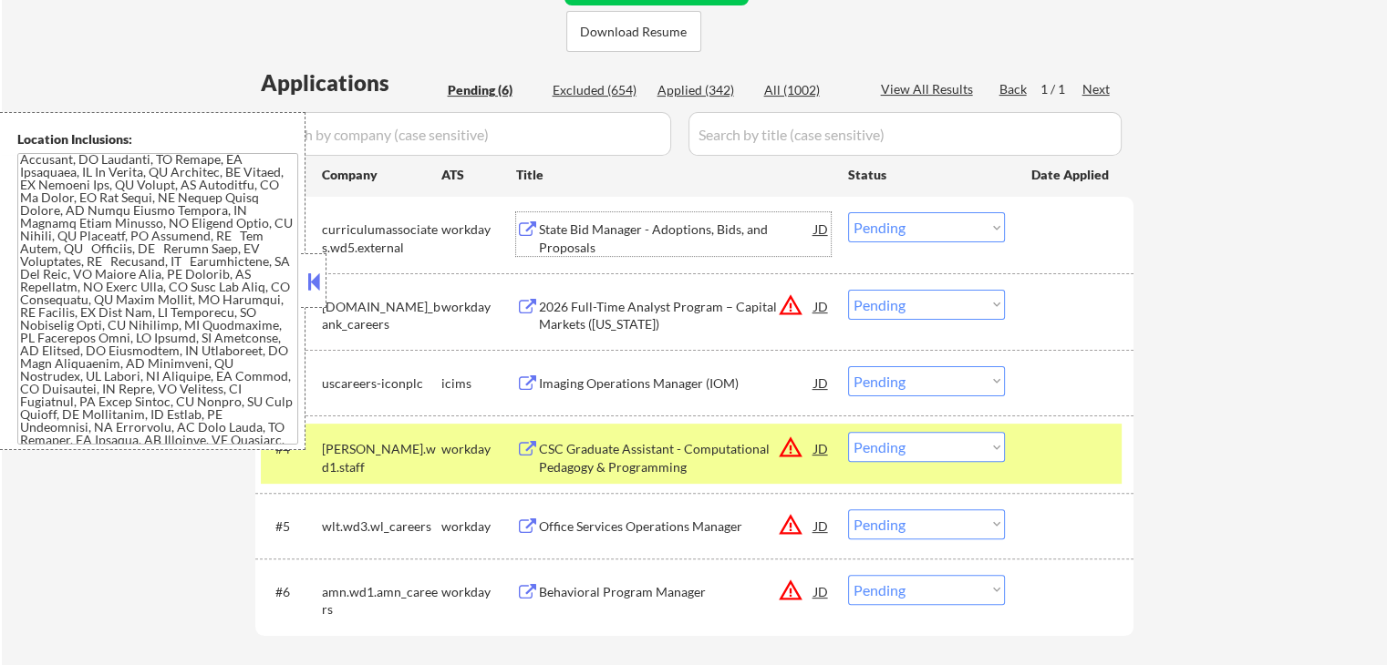
click at [588, 314] on div "2026 Full-Time Analyst Program – Capital Markets ([US_STATE])" at bounding box center [676, 316] width 275 height 36
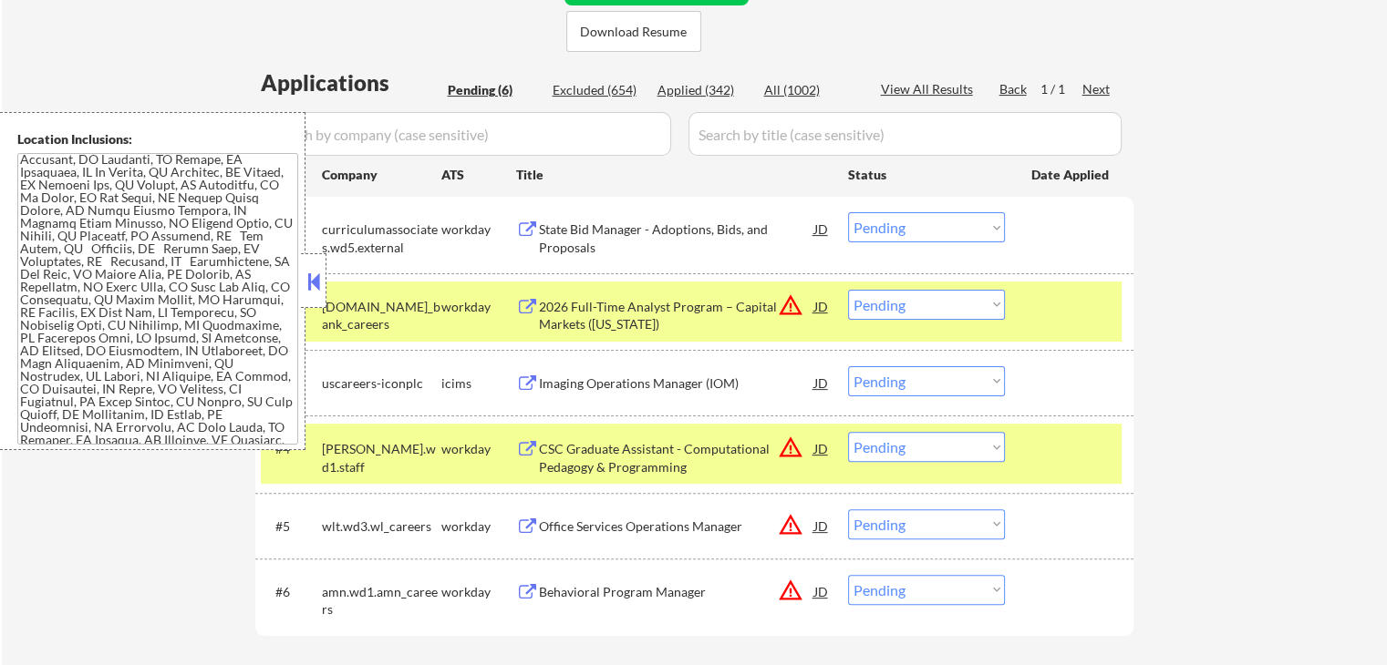
click at [593, 371] on div "Imaging Operations Manager (IOM)" at bounding box center [676, 382] width 275 height 33
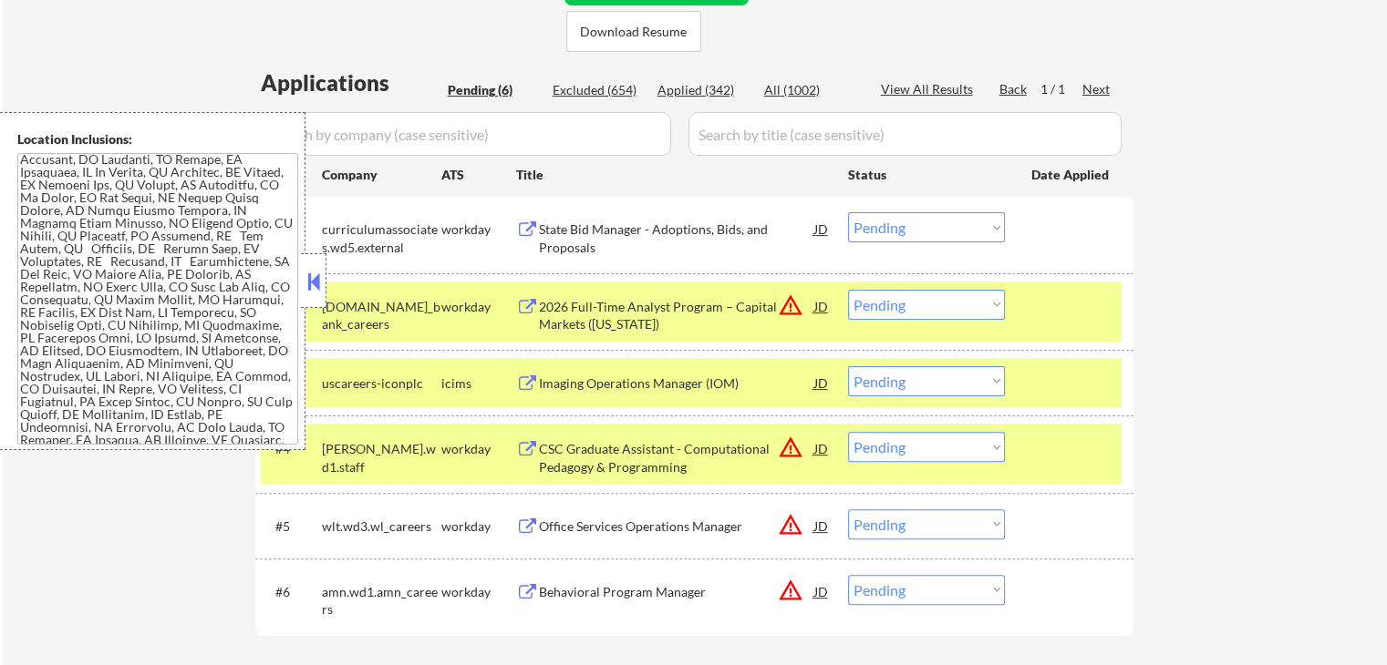
click at [591, 448] on div "CSC Graduate Assistant - Computational Pedagogy & Programming" at bounding box center [676, 458] width 275 height 36
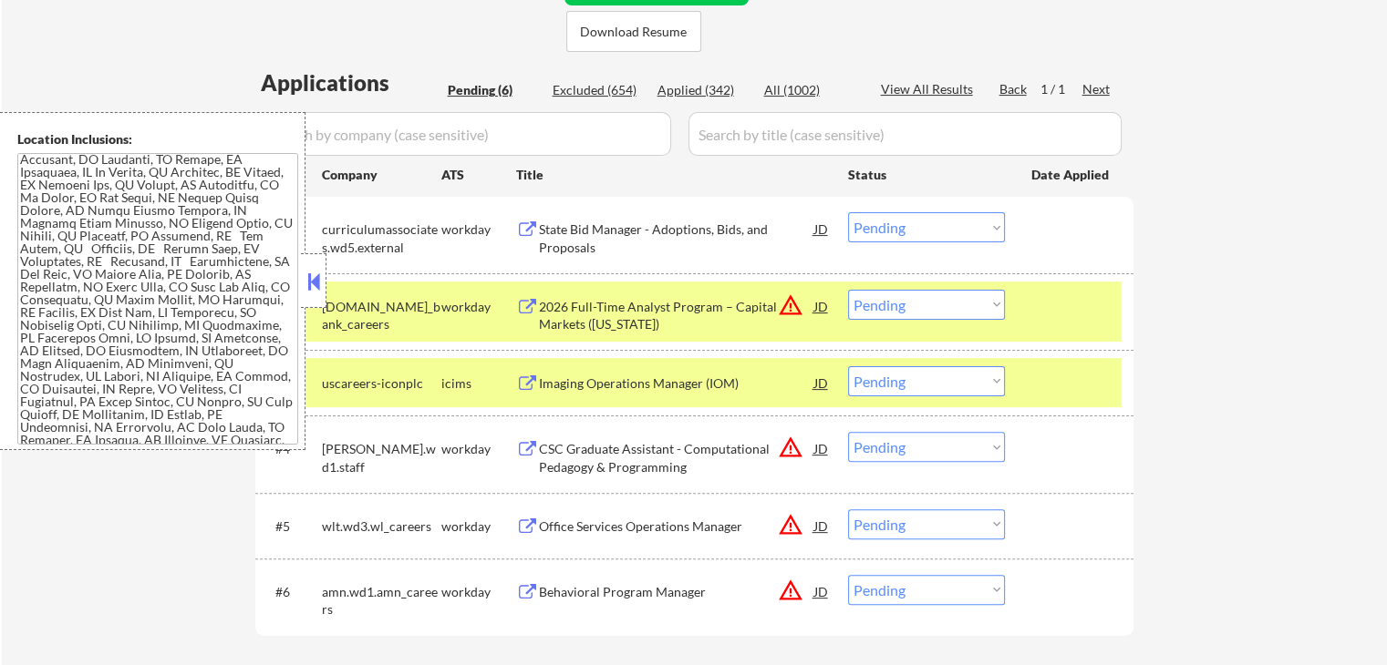
click at [598, 515] on div "Office Services Operations Manager" at bounding box center [676, 526] width 275 height 33
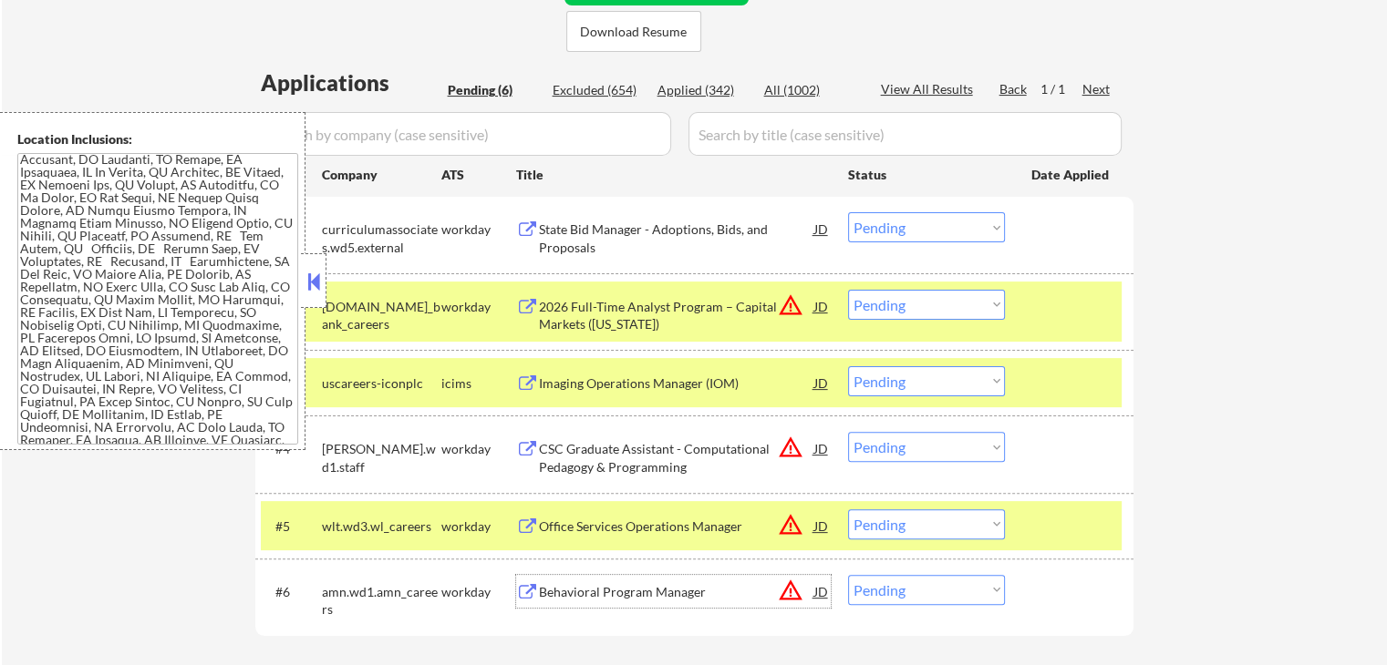
click at [600, 589] on div "Behavioral Program Manager" at bounding box center [676, 592] width 275 height 18
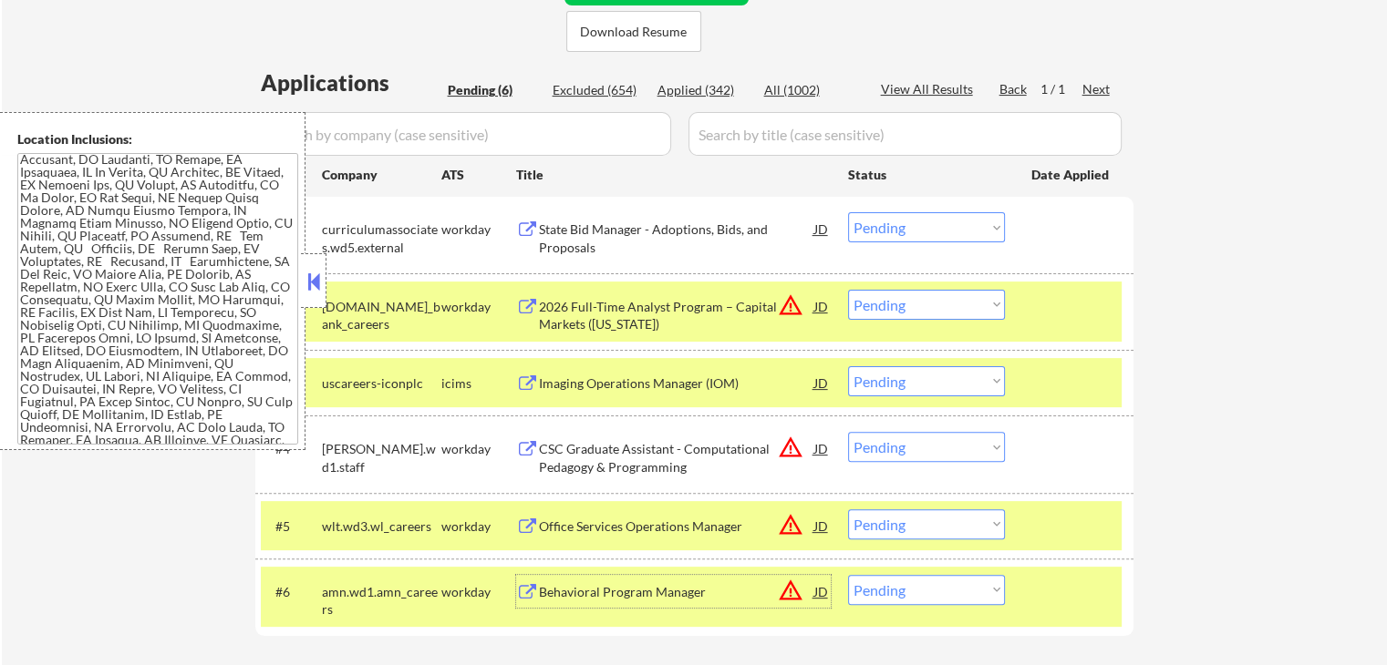
click at [908, 225] on select "Choose an option... Pending Applied Excluded (Questions) Excluded (Expired) Exc…" at bounding box center [926, 227] width 157 height 30
click at [848, 212] on select "Choose an option... Pending Applied Excluded (Questions) Excluded (Expired) Exc…" at bounding box center [926, 227] width 157 height 30
select select ""pending""
